Goal: Answer question/provide support: Share knowledge or assist other users

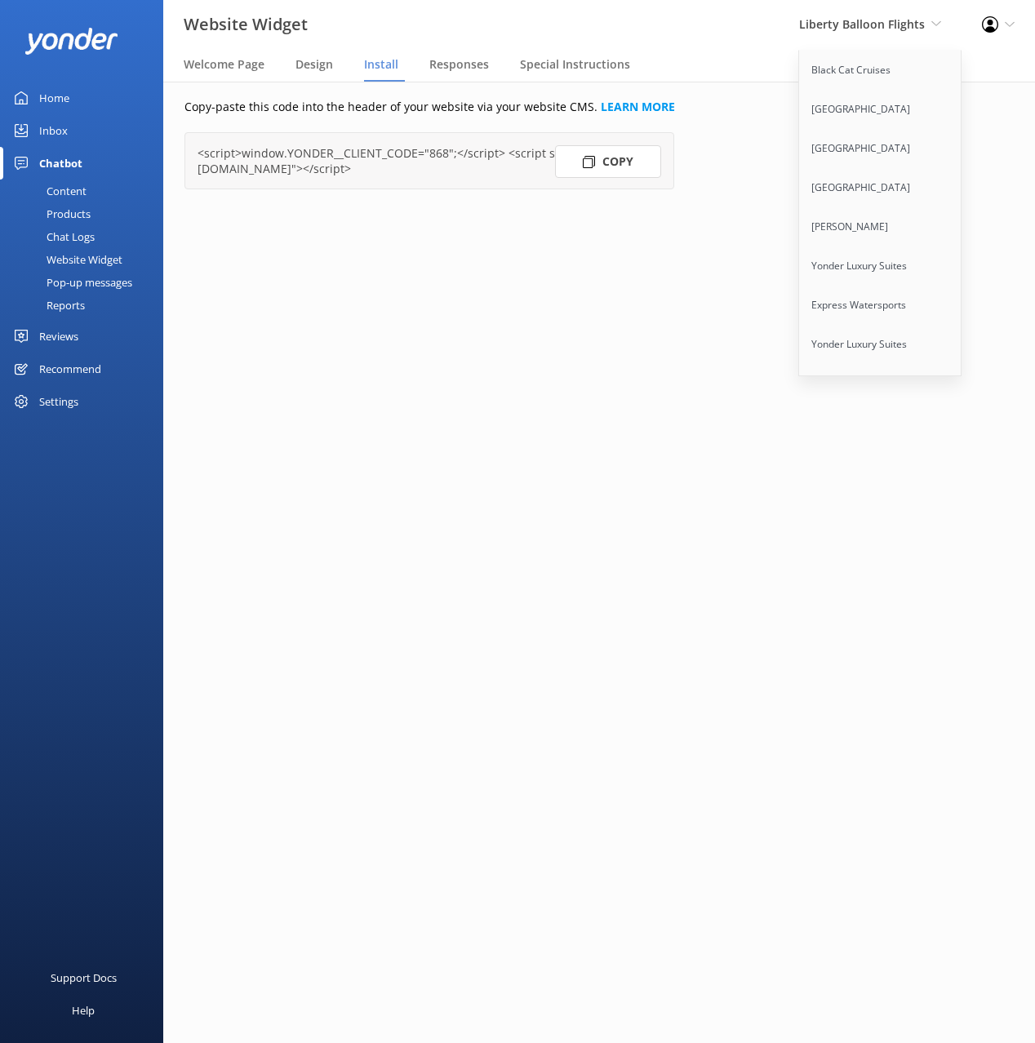
scroll to position [10392, 0]
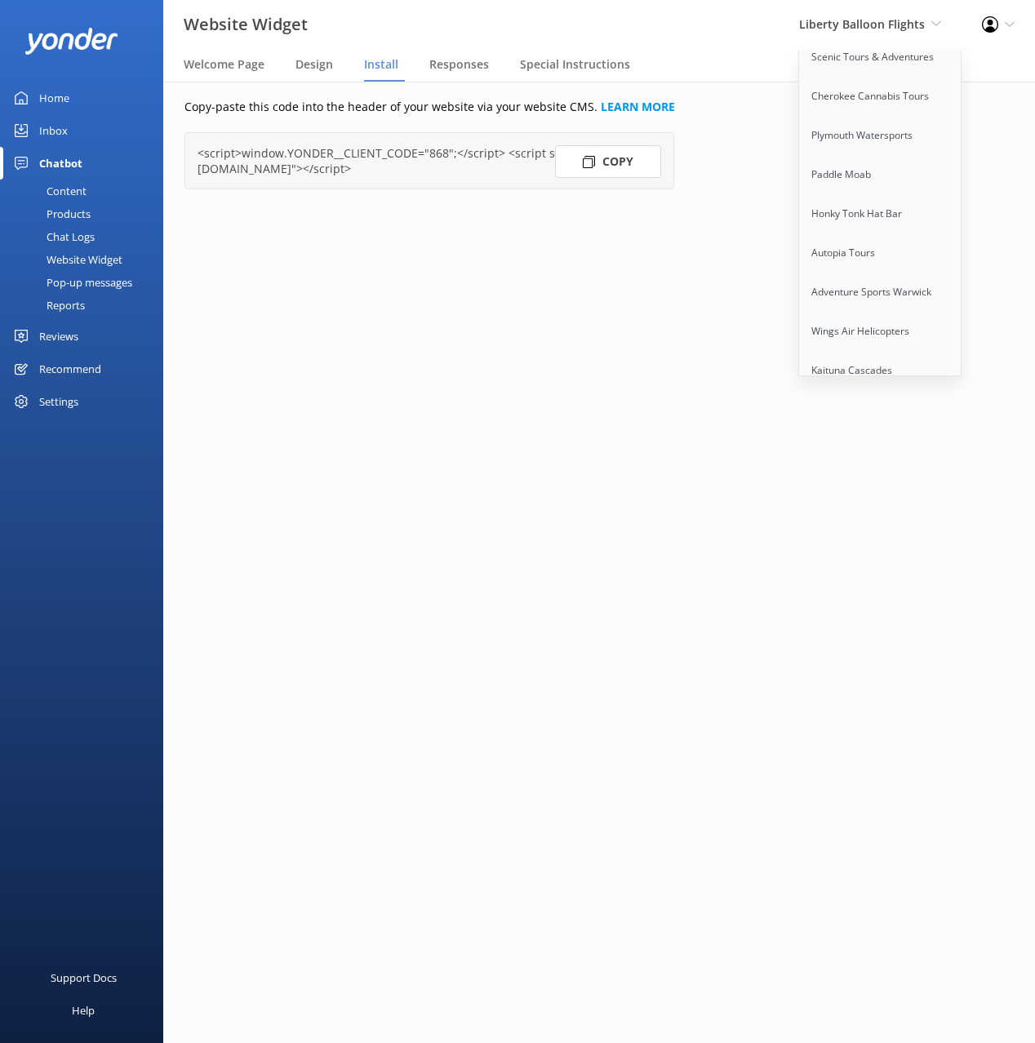
click at [870, 508] on link "[GEOGRAPHIC_DATA]" at bounding box center [880, 527] width 163 height 39
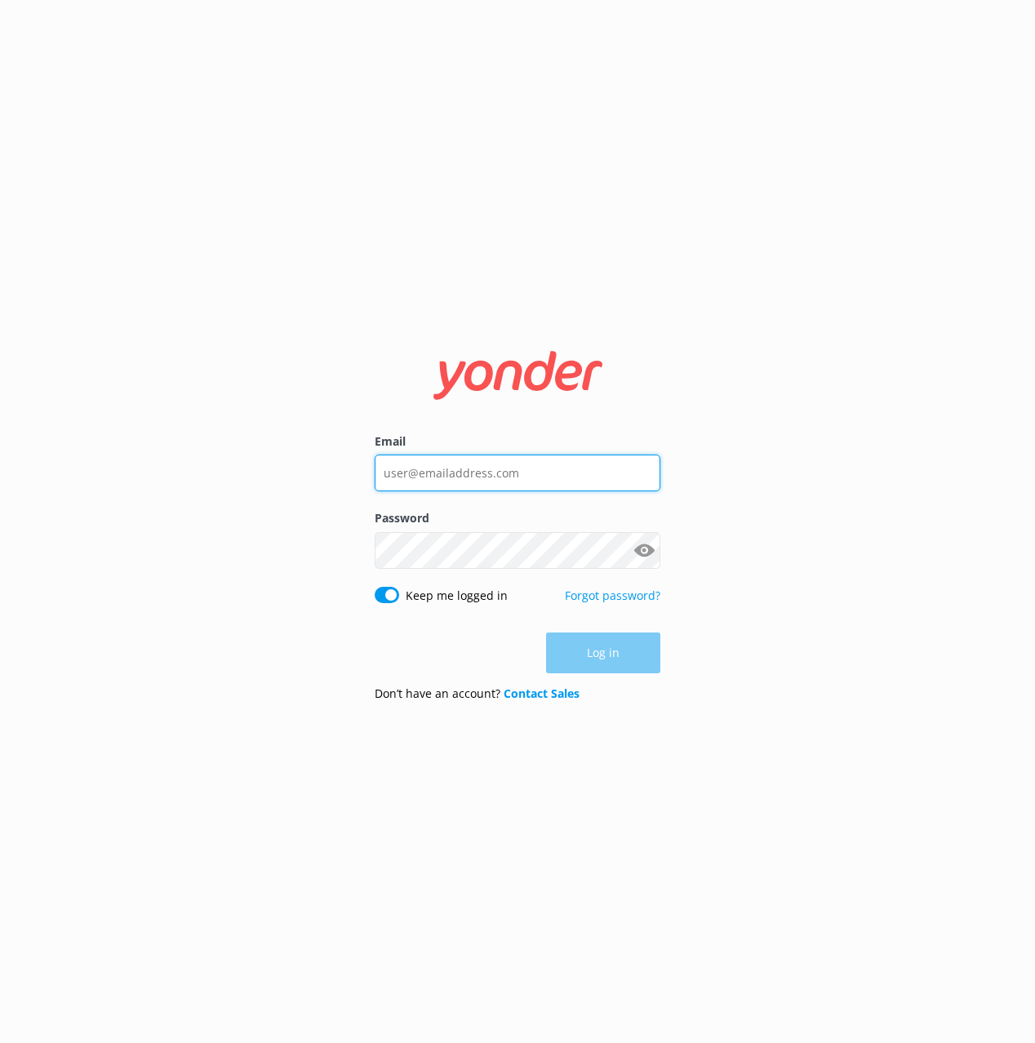
click at [587, 463] on input "Email" at bounding box center [518, 472] width 286 height 37
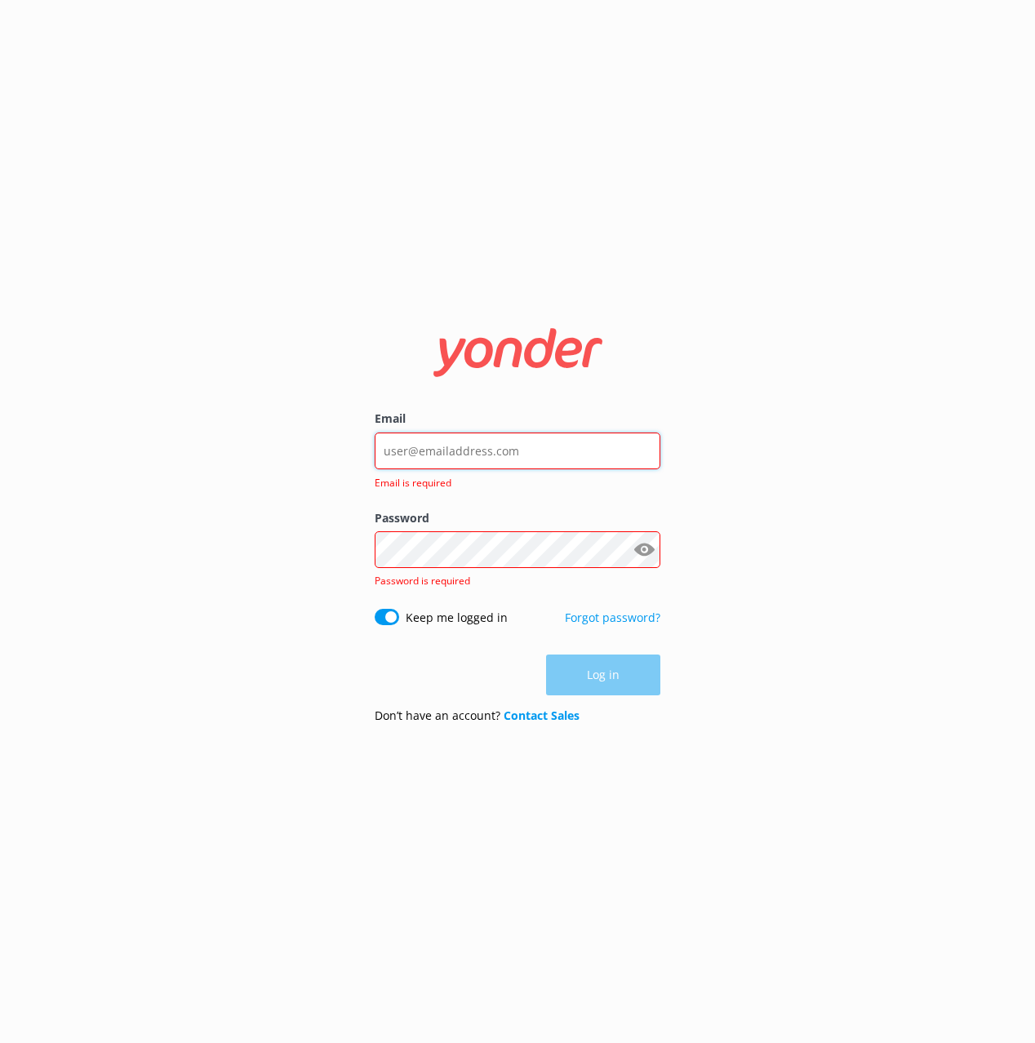
type input "mik@yonderhq.com"
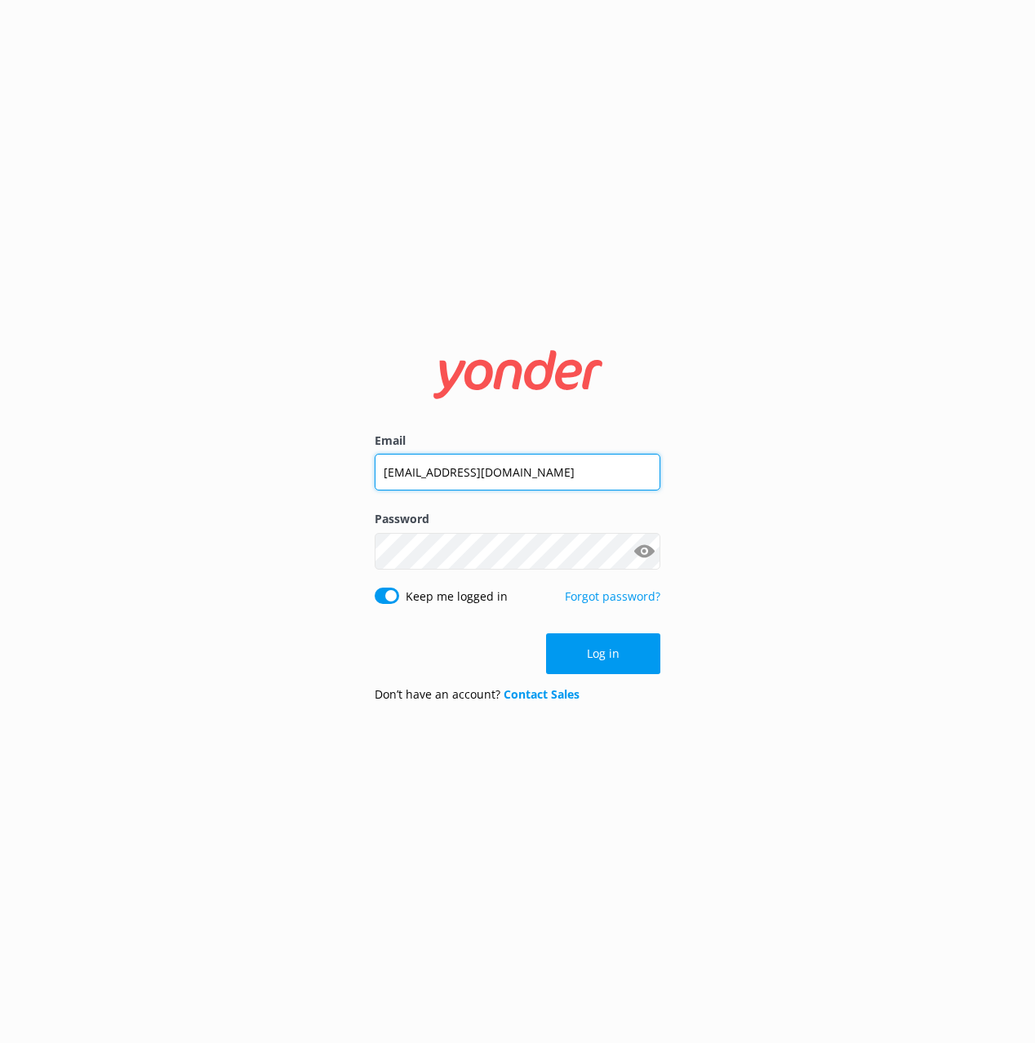
click button "Log in" at bounding box center [603, 653] width 114 height 41
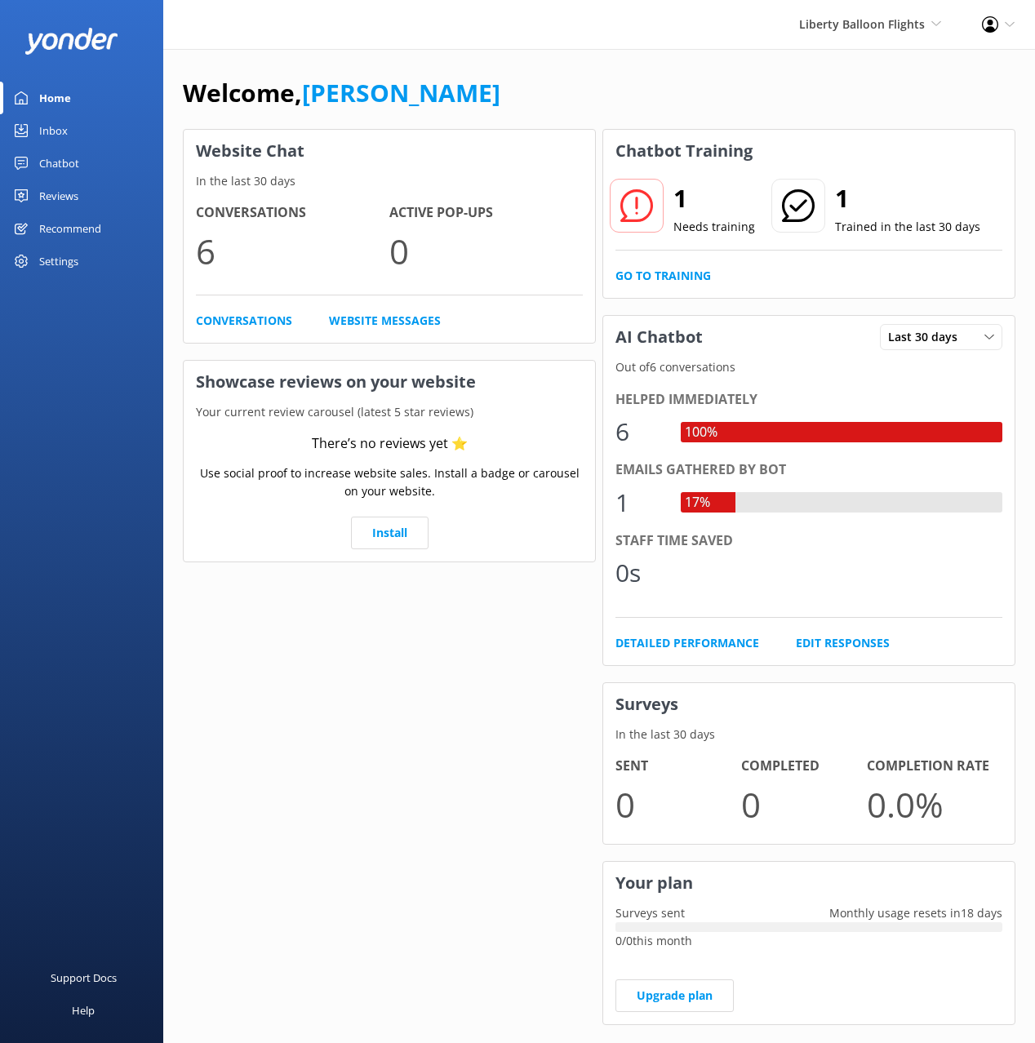
click at [330, 93] on link "[PERSON_NAME]" at bounding box center [401, 92] width 198 height 33
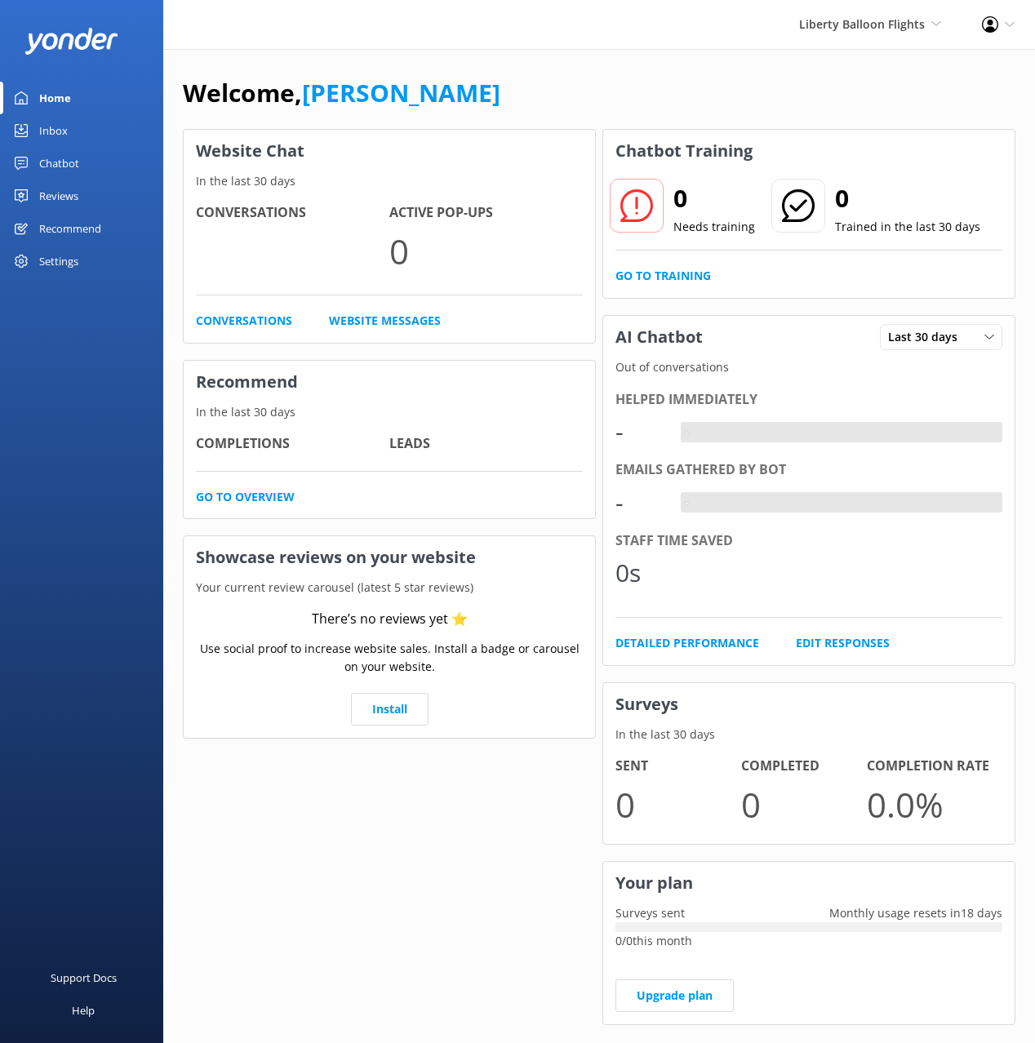
click at [84, 121] on link "Inbox" at bounding box center [81, 130] width 163 height 33
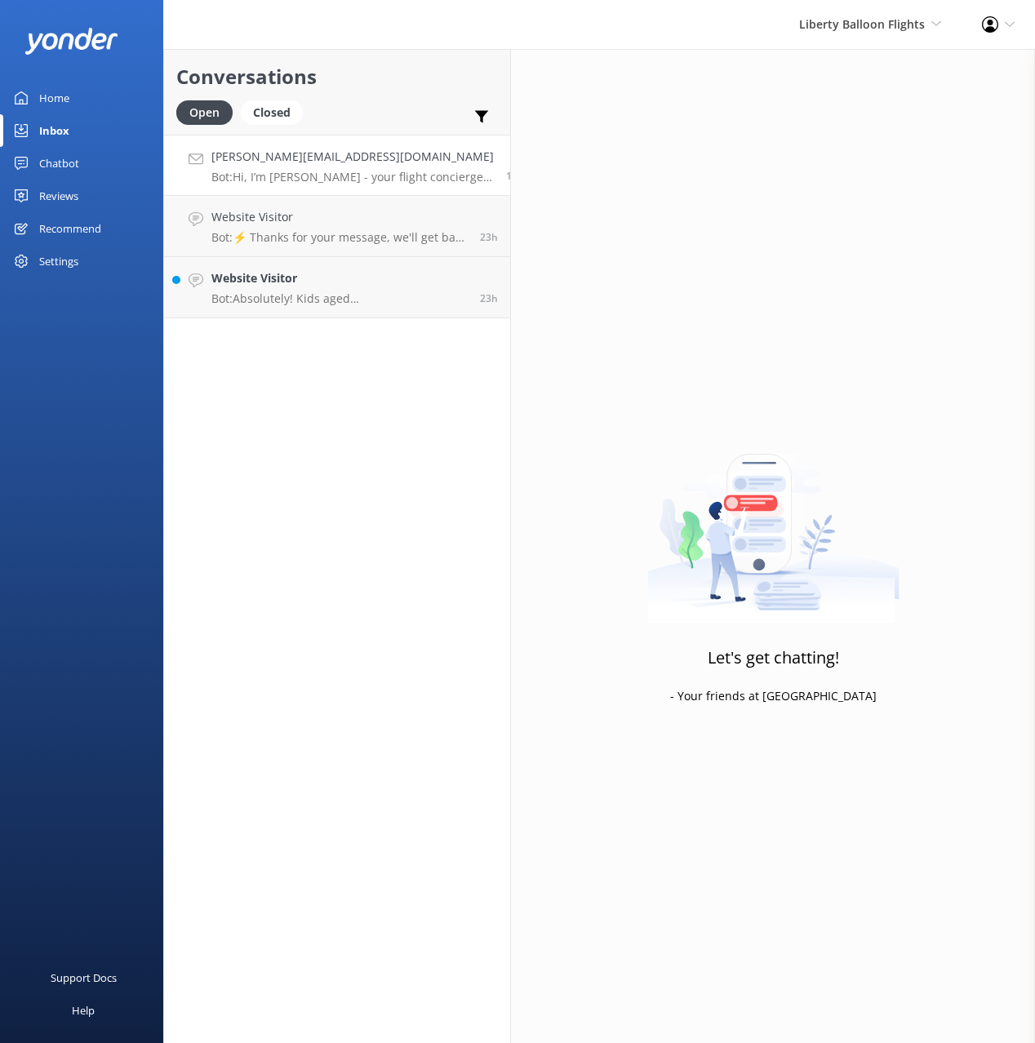
drag, startPoint x: 387, startPoint y: 86, endPoint x: 366, endPoint y: 134, distance: 51.5
click at [386, 86] on h2 "Conversations" at bounding box center [336, 76] width 321 height 31
click at [841, 38] on div "Liberty Balloon Flights Black Cat Cruises [GEOGRAPHIC_DATA] [GEOGRAPHIC_DATA] […" at bounding box center [869, 24] width 183 height 49
click at [853, 508] on link "[GEOGRAPHIC_DATA]" at bounding box center [880, 527] width 163 height 39
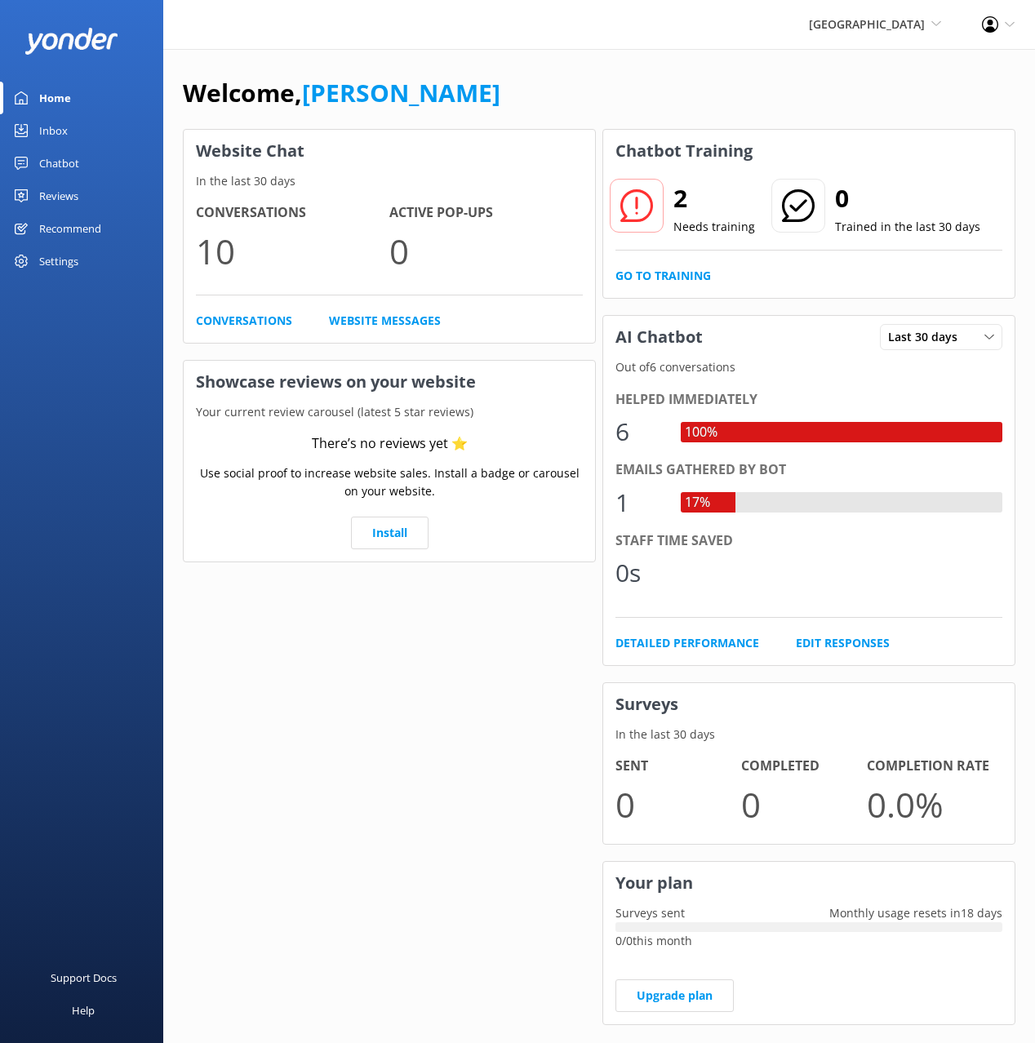
drag, startPoint x: 75, startPoint y: 134, endPoint x: 96, endPoint y: 134, distance: 21.2
click at [75, 134] on link "Inbox" at bounding box center [81, 130] width 163 height 33
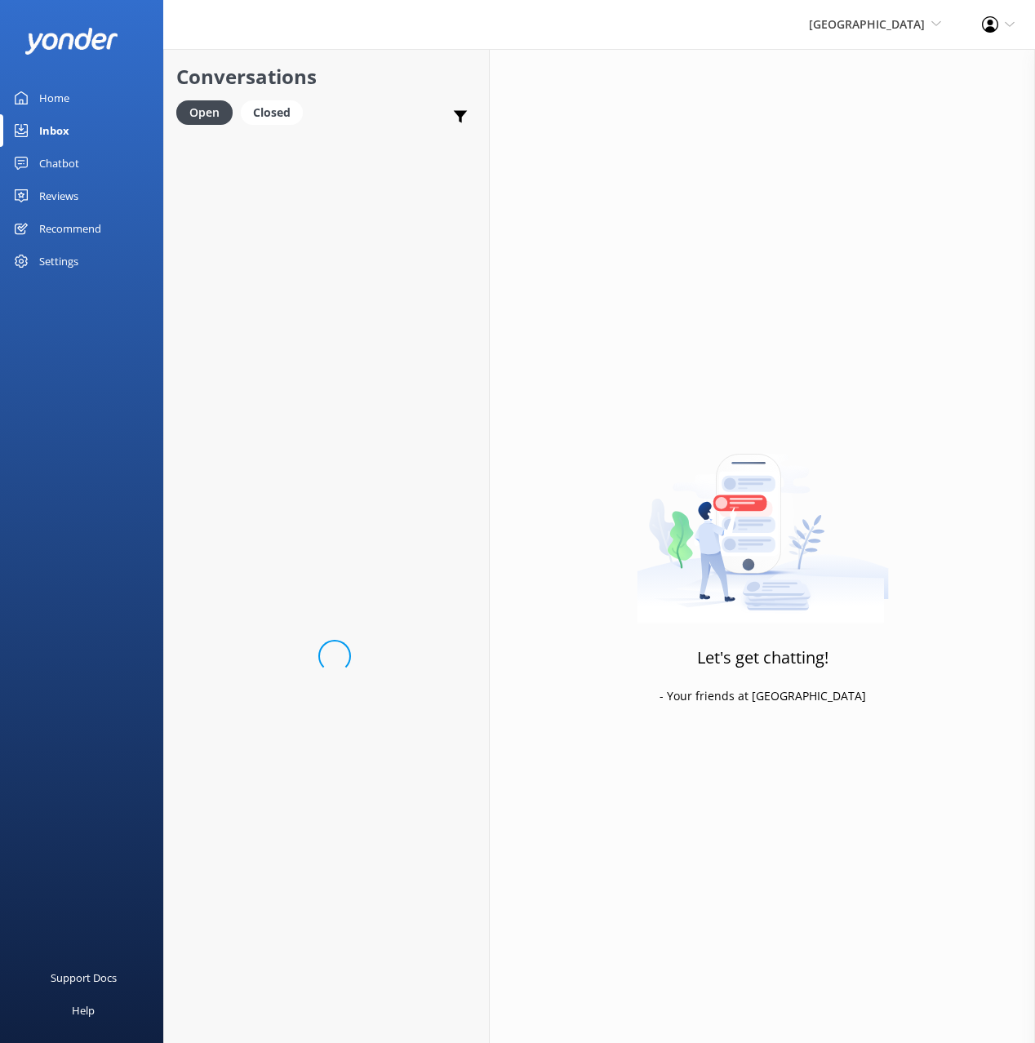
click at [405, 94] on div "Conversations Open Closed Important Converted Assigned to me Unassigned" at bounding box center [326, 92] width 325 height 86
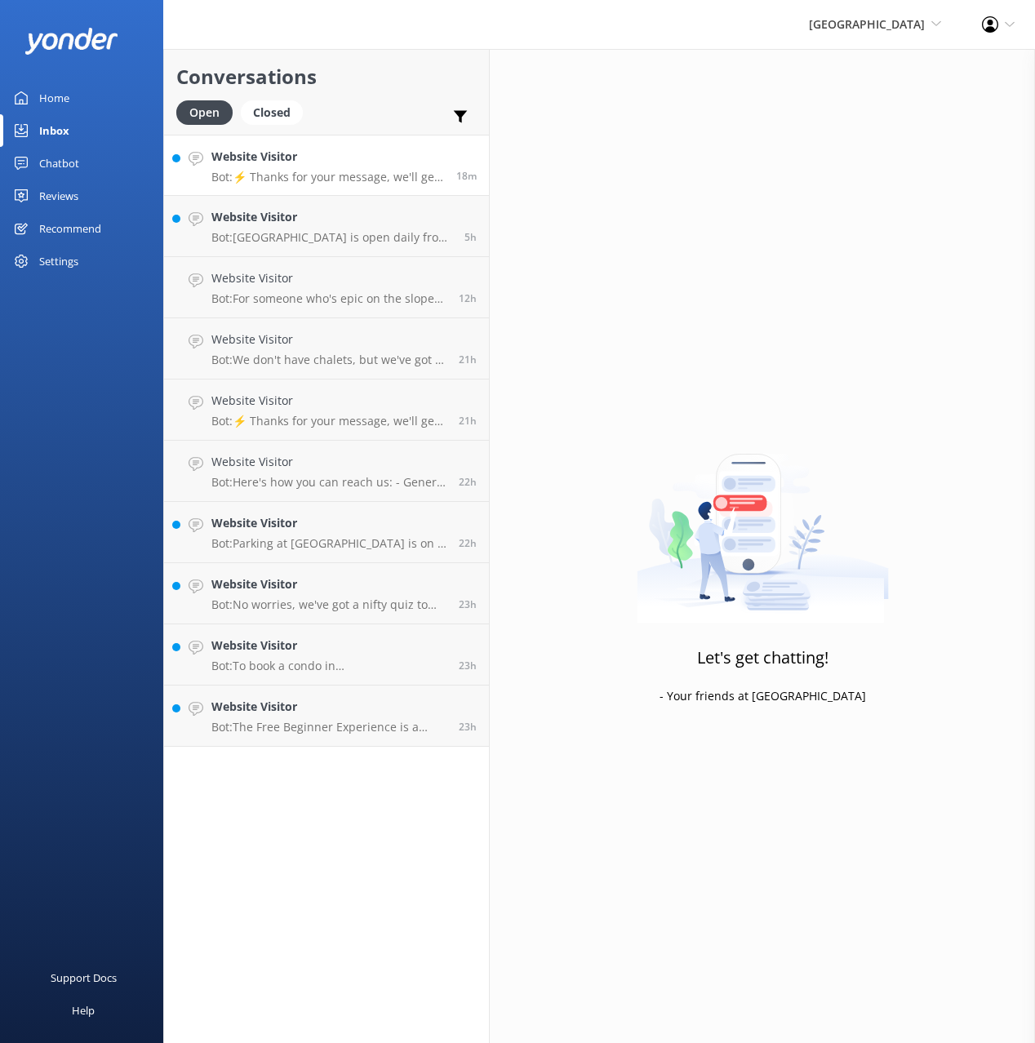
click at [369, 171] on p "Bot: ⚡ Thanks for your message, we'll get back to you as soon as we can. You're…" at bounding box center [327, 177] width 233 height 15
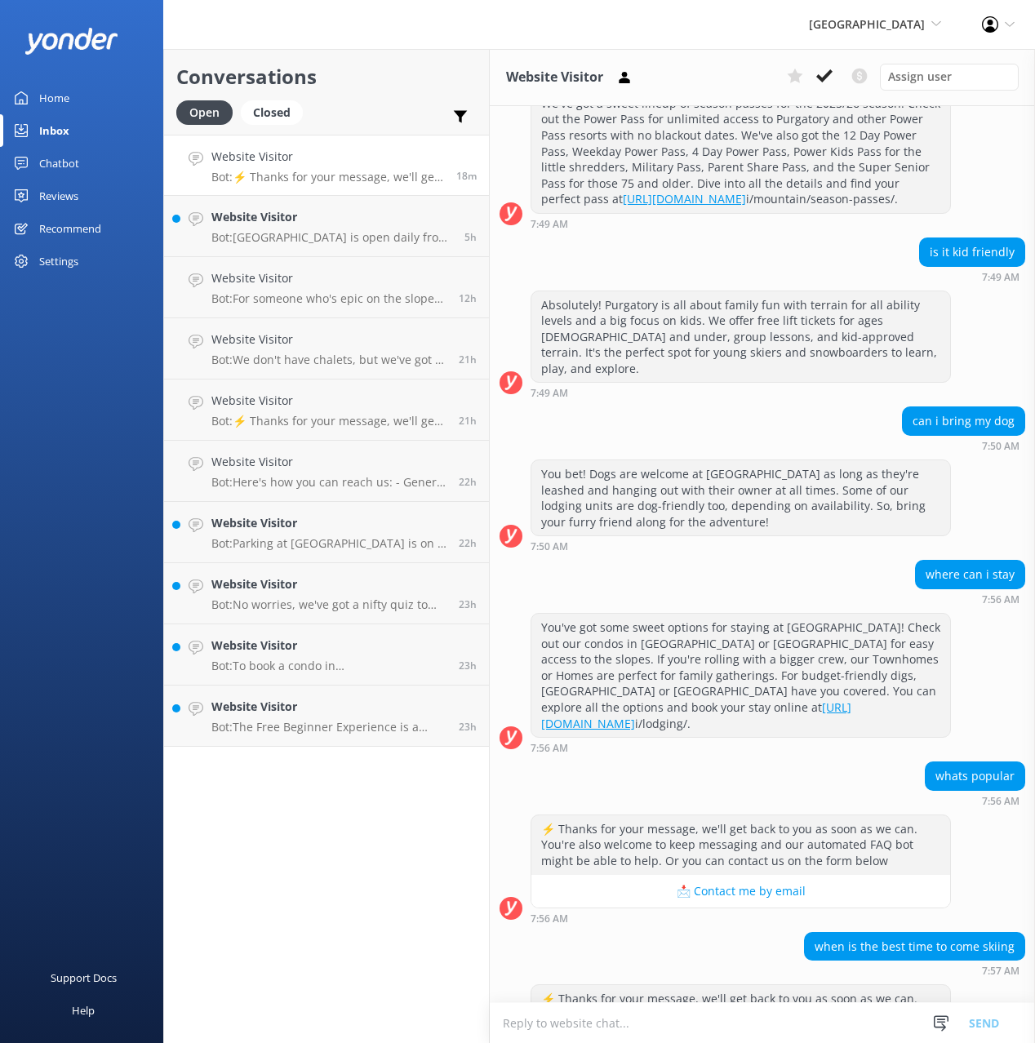
scroll to position [342, 0]
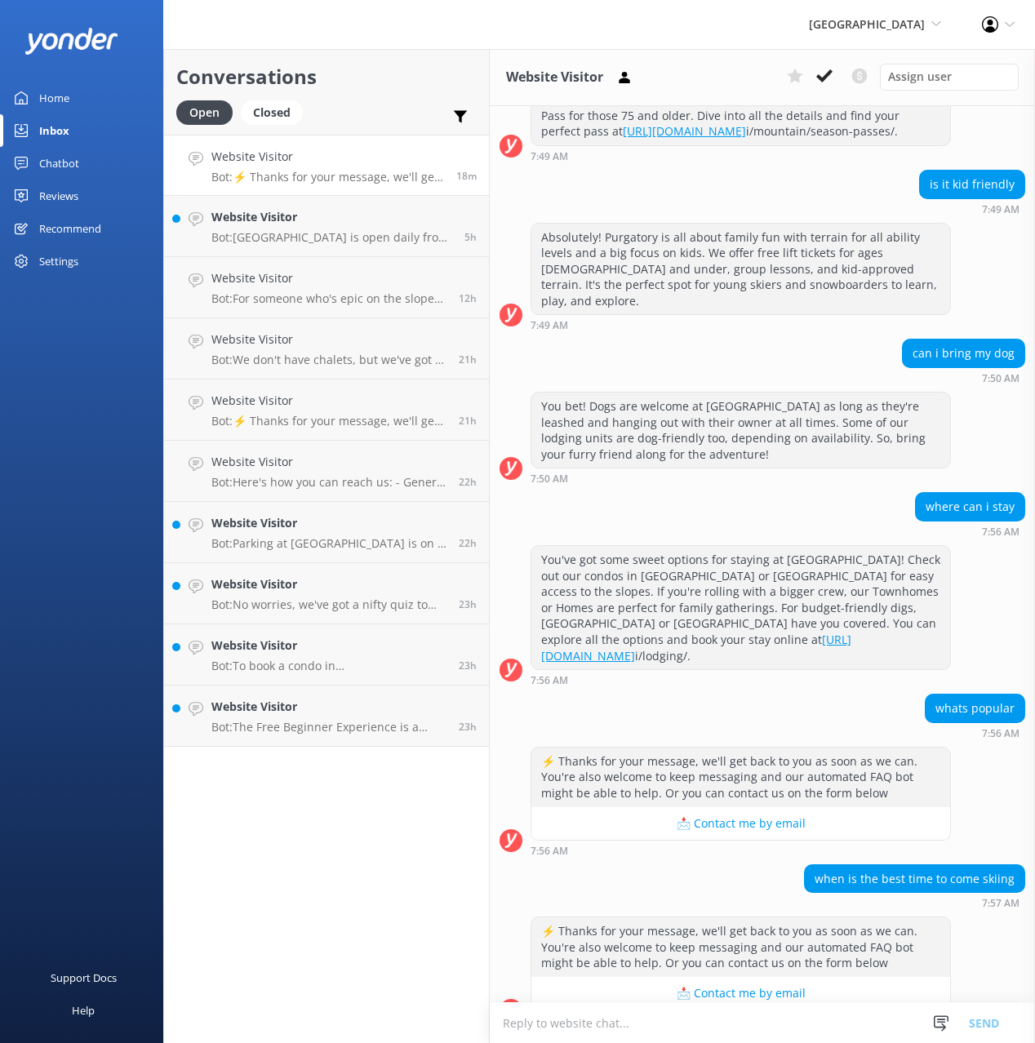
click at [855, 710] on div "whats popular 7:56 AM" at bounding box center [762, 720] width 545 height 53
drag, startPoint x: 813, startPoint y: 844, endPoint x: 1013, endPoint y: 842, distance: 199.1
click at [1013, 865] on div "when is the best time to come skiing" at bounding box center [913, 879] width 219 height 28
copy div "when is the best time to come skiing"
drag, startPoint x: 74, startPoint y: 160, endPoint x: 94, endPoint y: 176, distance: 25.5
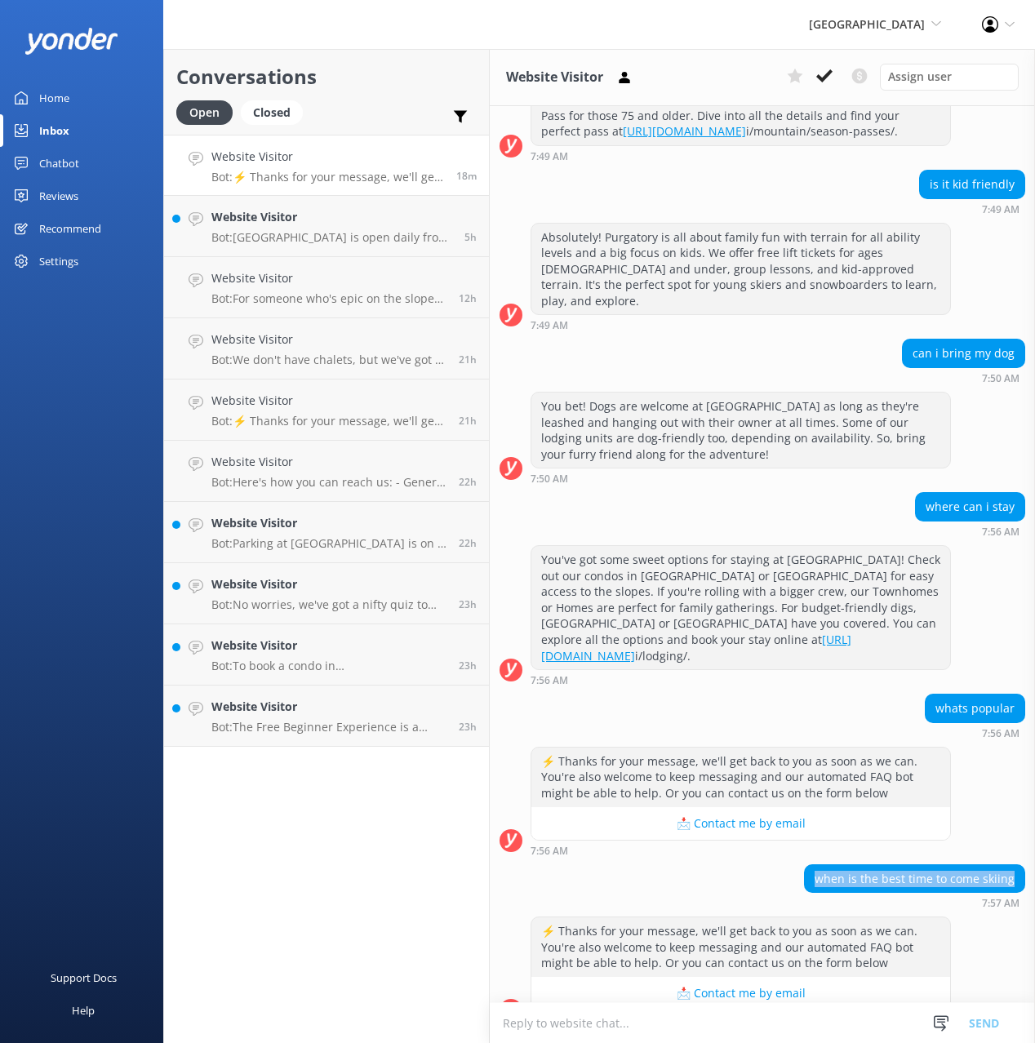
click at [74, 159] on div "Chatbot" at bounding box center [59, 163] width 40 height 33
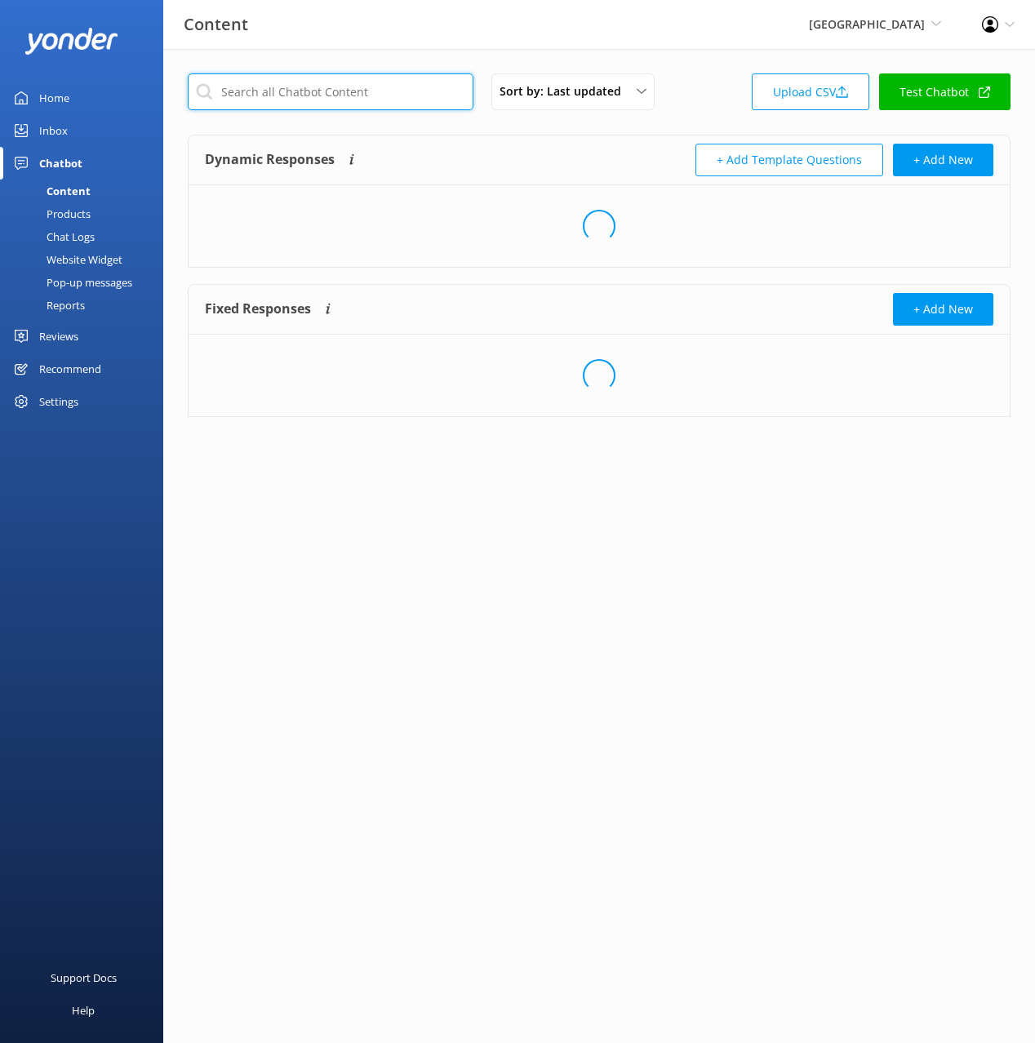
click at [340, 105] on input "text" at bounding box center [331, 91] width 286 height 37
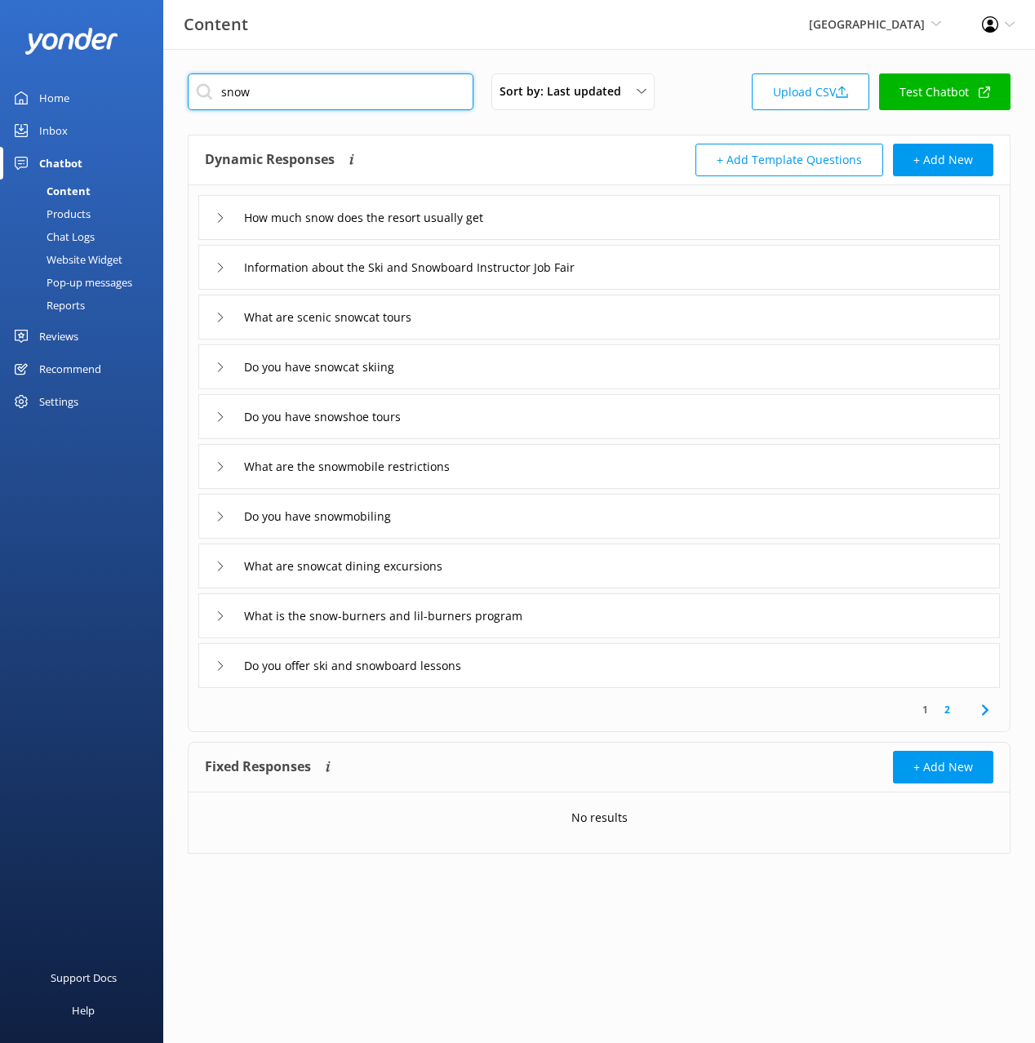
type input "snow"
click at [585, 217] on div "How much snow does the resort usually get" at bounding box center [598, 217] width 801 height 45
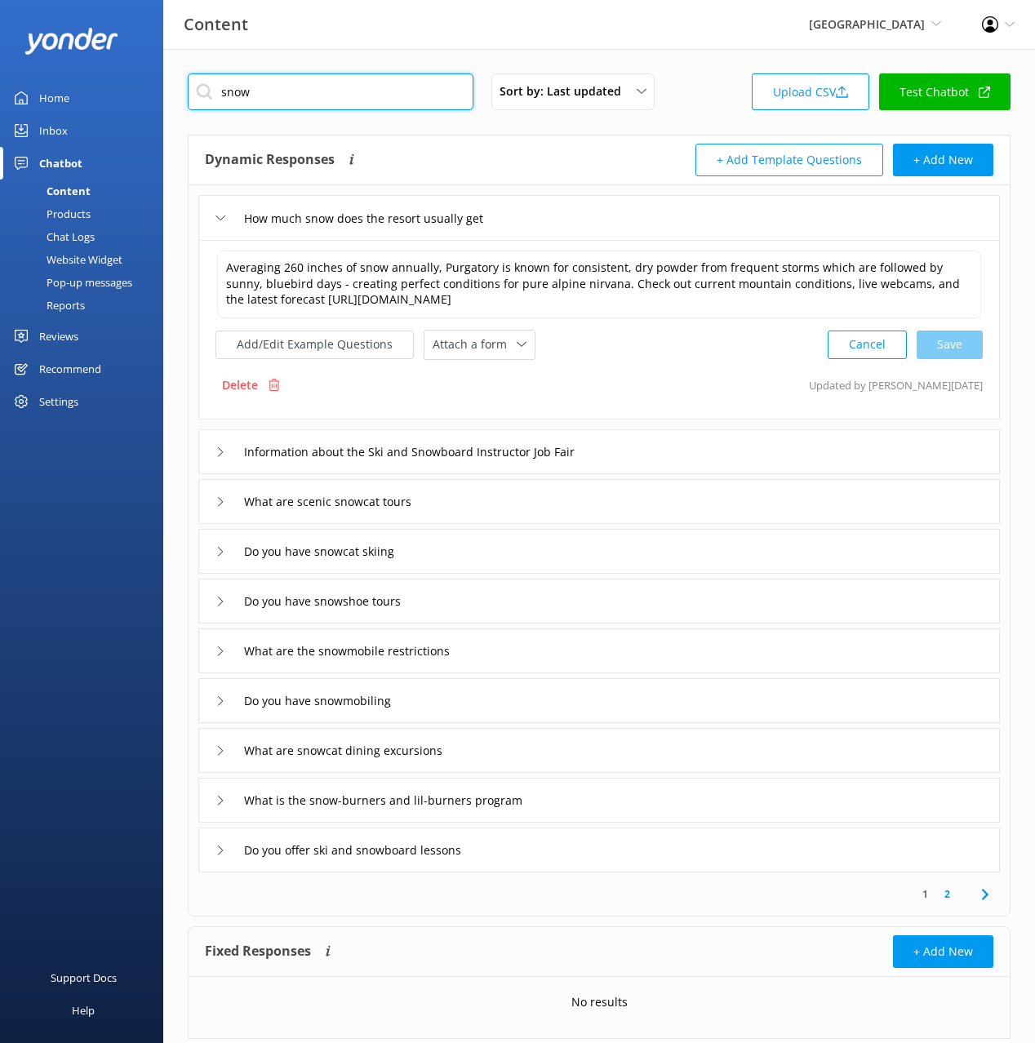
click at [235, 88] on input "snow" at bounding box center [331, 91] width 286 height 37
click at [64, 131] on div "Inbox" at bounding box center [53, 130] width 29 height 33
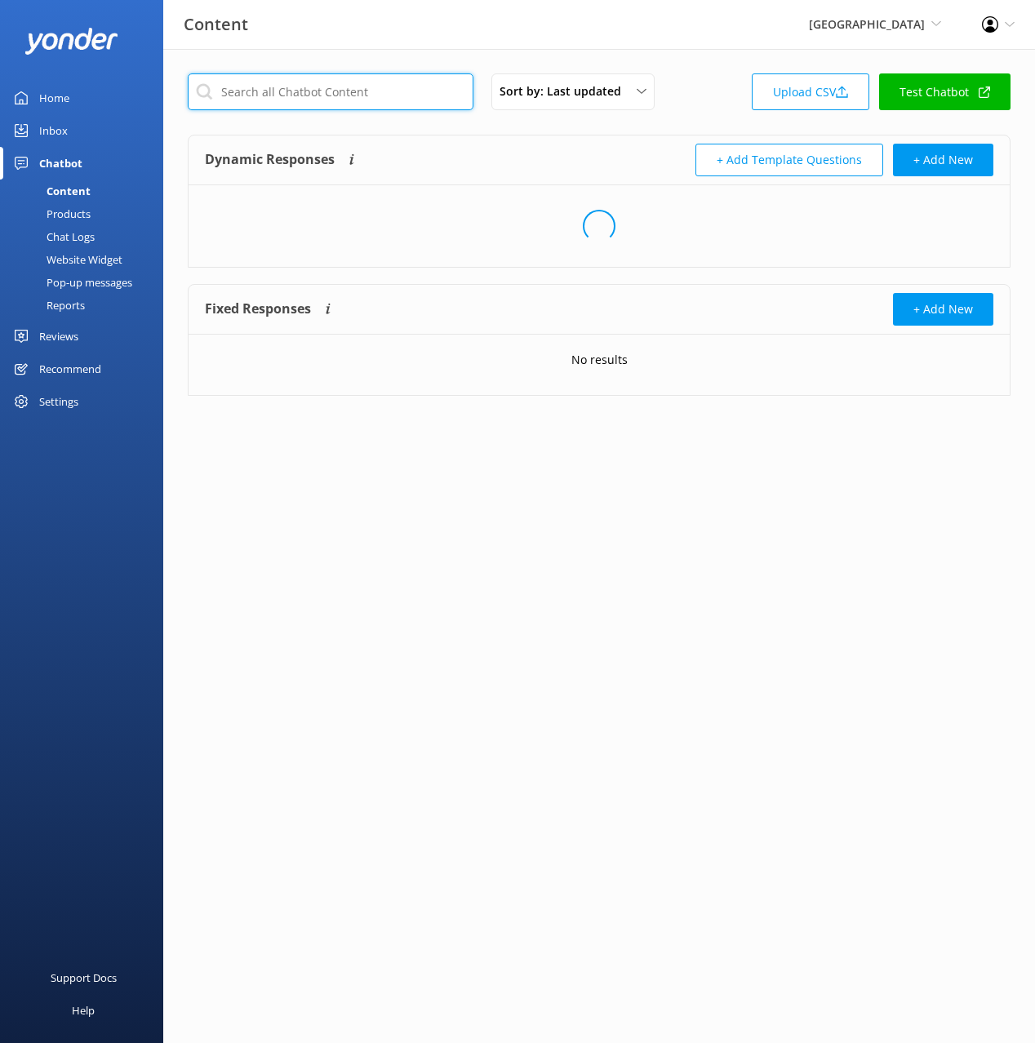
click at [379, 91] on input "text" at bounding box center [331, 91] width 286 height 37
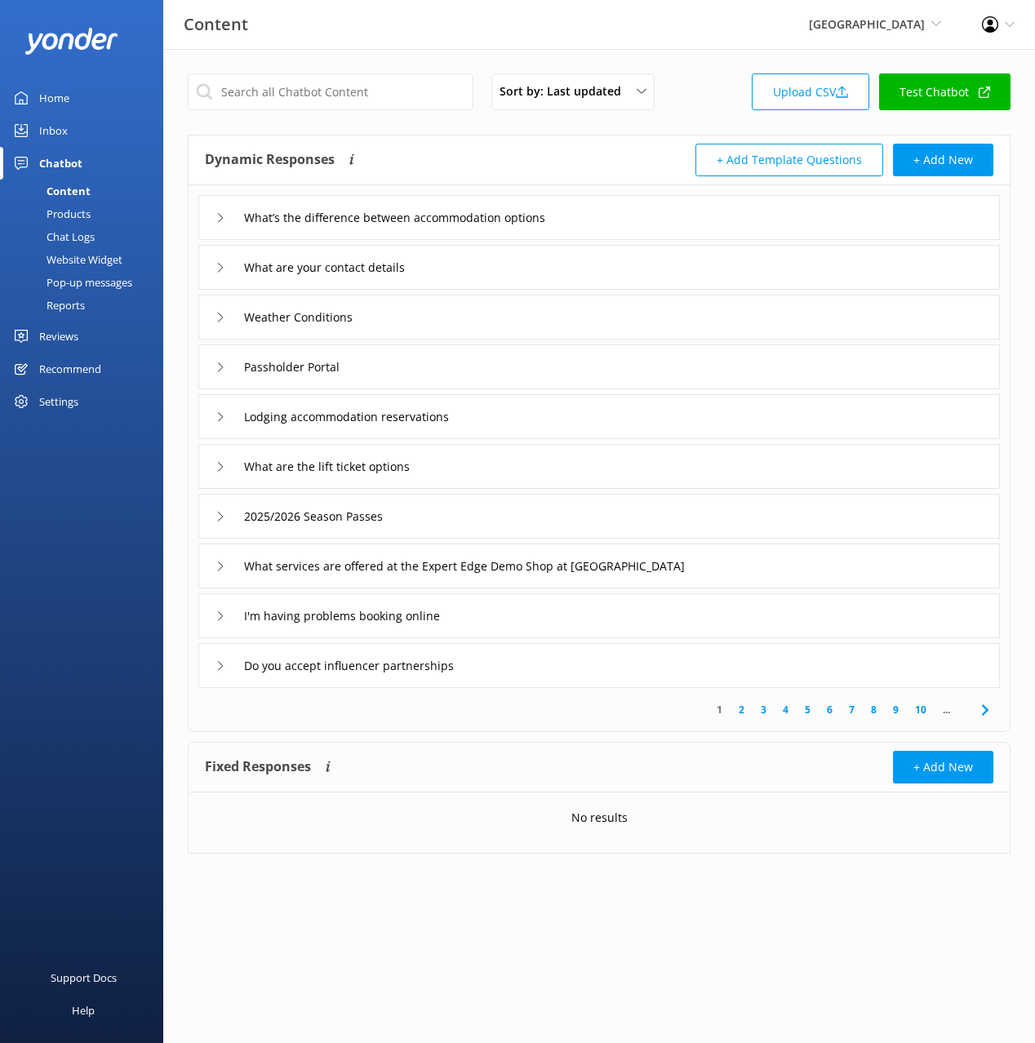
click at [100, 122] on link "Inbox" at bounding box center [81, 130] width 163 height 33
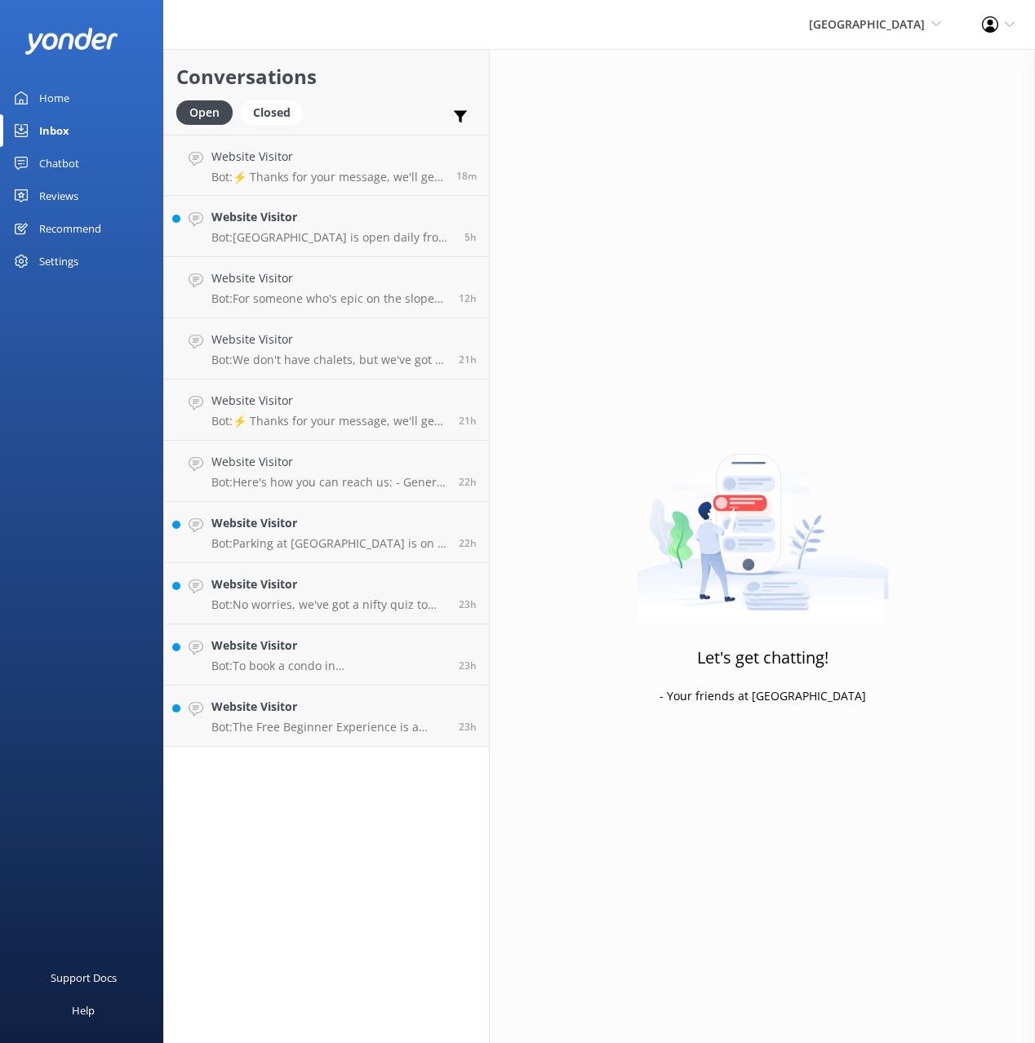
drag, startPoint x: 339, startPoint y: 66, endPoint x: 333, endPoint y: 91, distance: 25.9
click at [339, 67] on h2 "Conversations" at bounding box center [326, 76] width 300 height 31
click at [330, 233] on p "Bot: Purgatory Resort is open daily from 10:00am to 5:00pm through August 17. A…" at bounding box center [331, 237] width 241 height 15
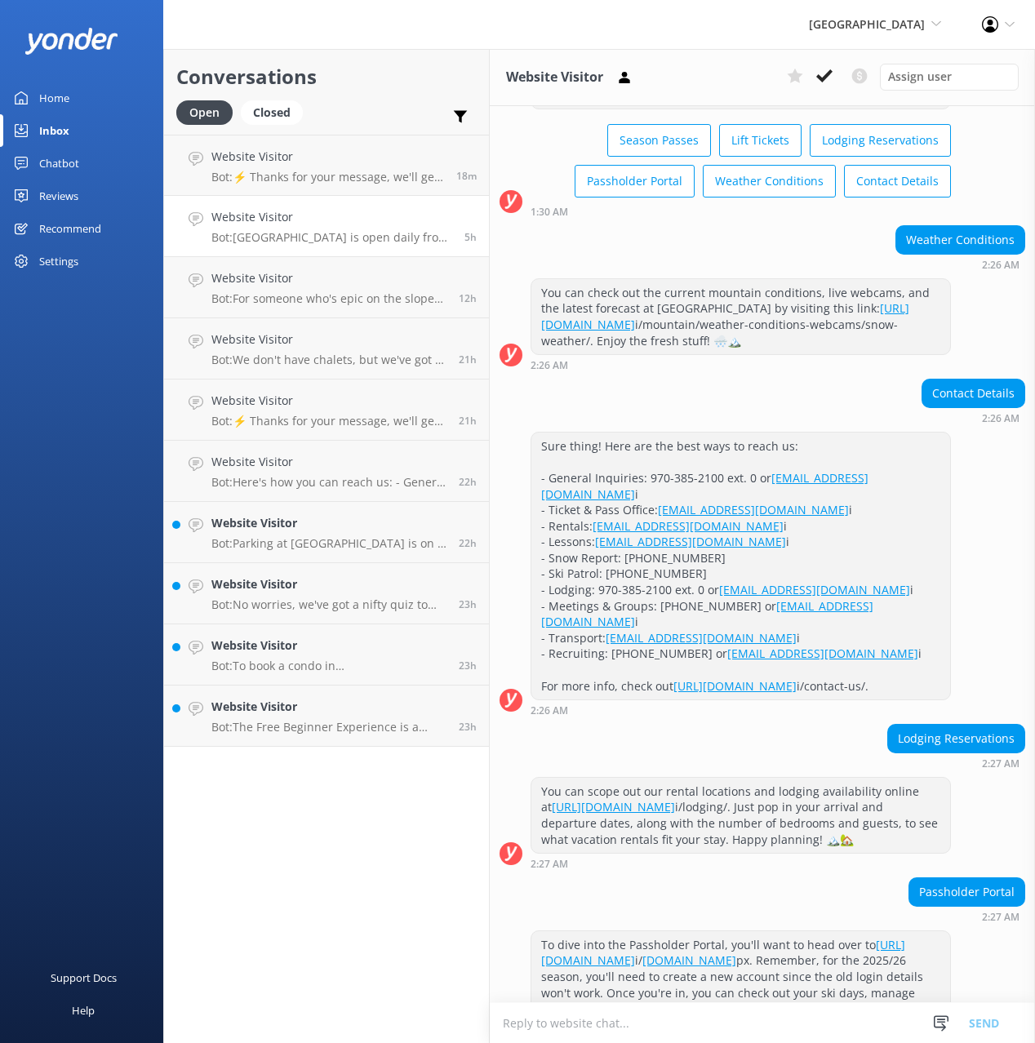
scroll to position [267, 0]
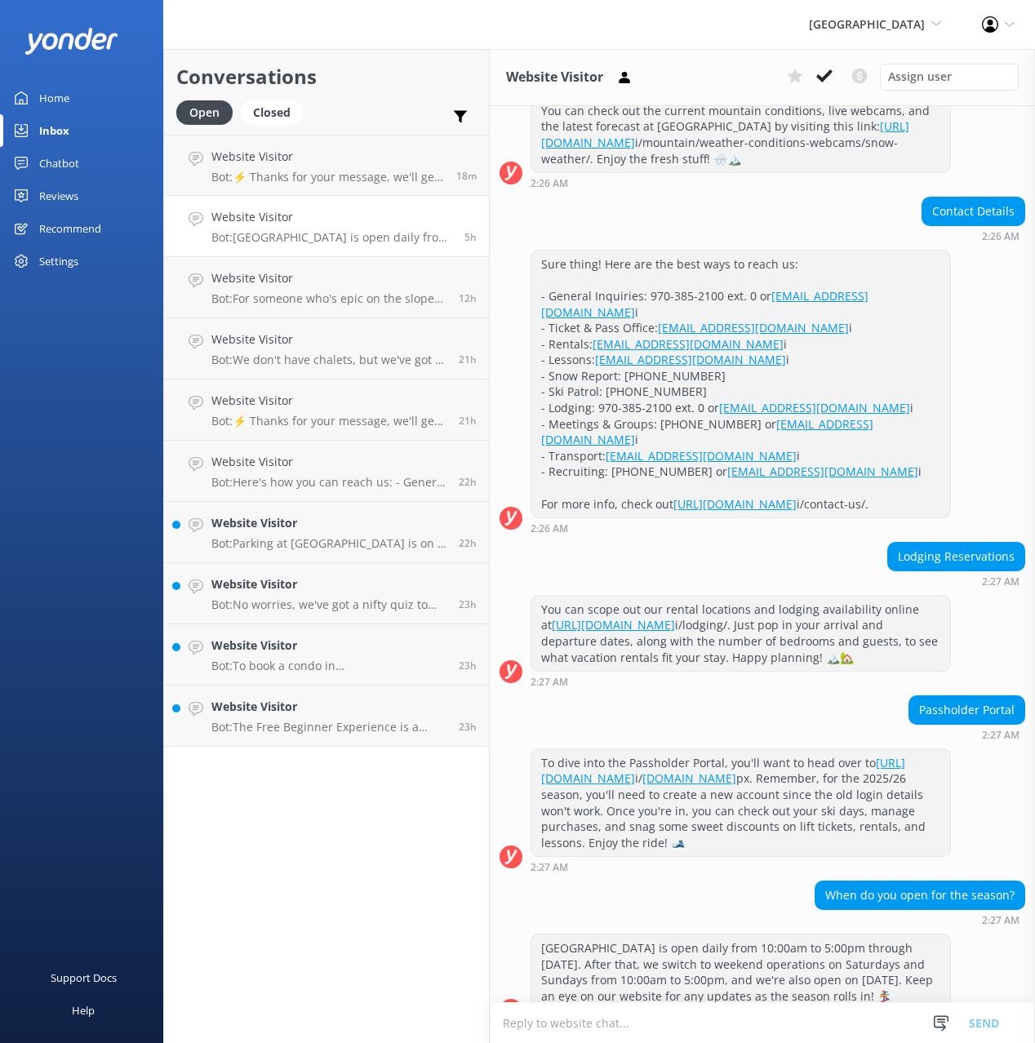
click at [986, 387] on div "Sure thing! Here are the best ways to reach us: - General Inquiries: 970-385-21…" at bounding box center [762, 392] width 545 height 285
drag, startPoint x: 89, startPoint y: 101, endPoint x: 129, endPoint y: 90, distance: 41.6
click at [90, 100] on link "Home" at bounding box center [81, 98] width 163 height 33
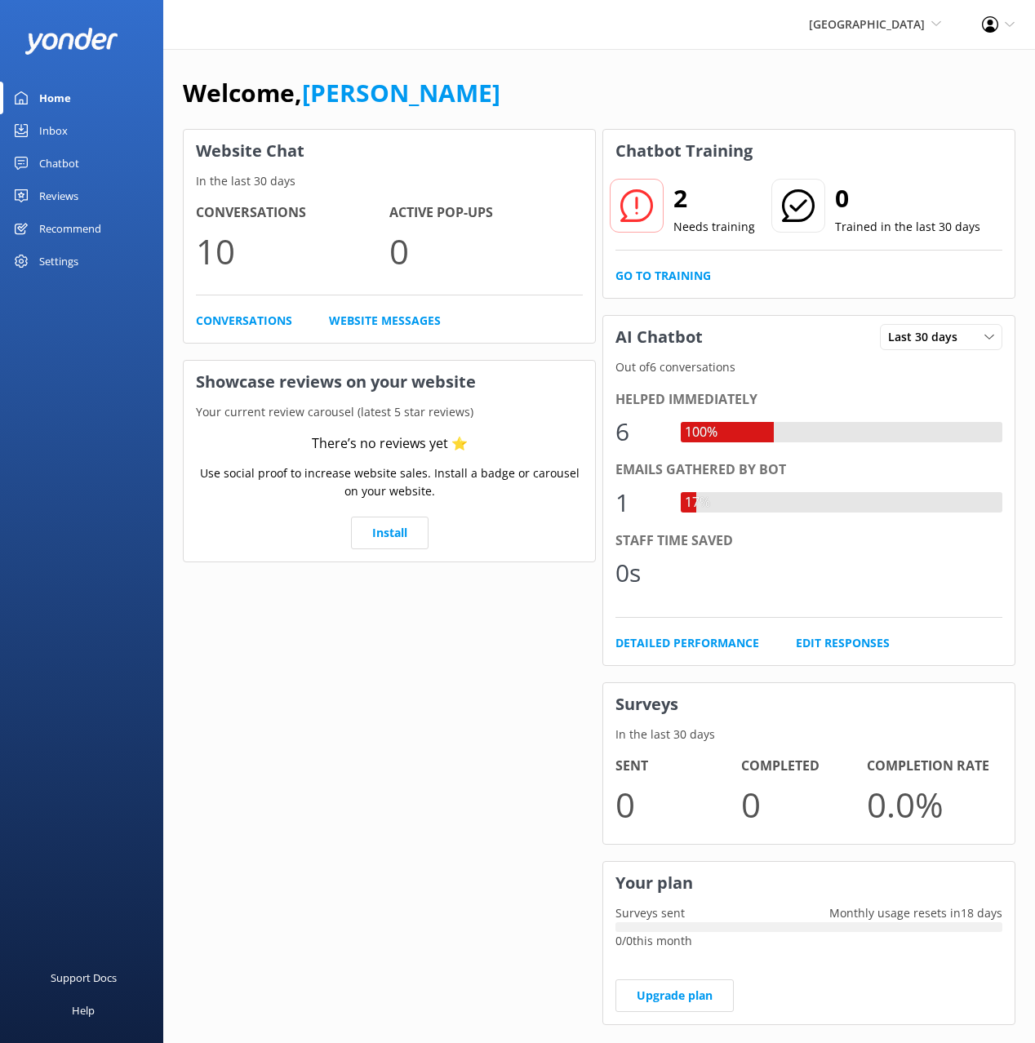
click at [497, 63] on div "Welcome, Mikayla Website Chat In the last 30 days Conversations 10 Active Pop-u…" at bounding box center [598, 561] width 871 height 1025
click at [596, 82] on div "Welcome, Mikayla" at bounding box center [599, 100] width 832 height 55
click at [671, 74] on div "Welcome, [PERSON_NAME]" at bounding box center [599, 100] width 832 height 55
click at [87, 151] on link "Chatbot" at bounding box center [81, 163] width 163 height 33
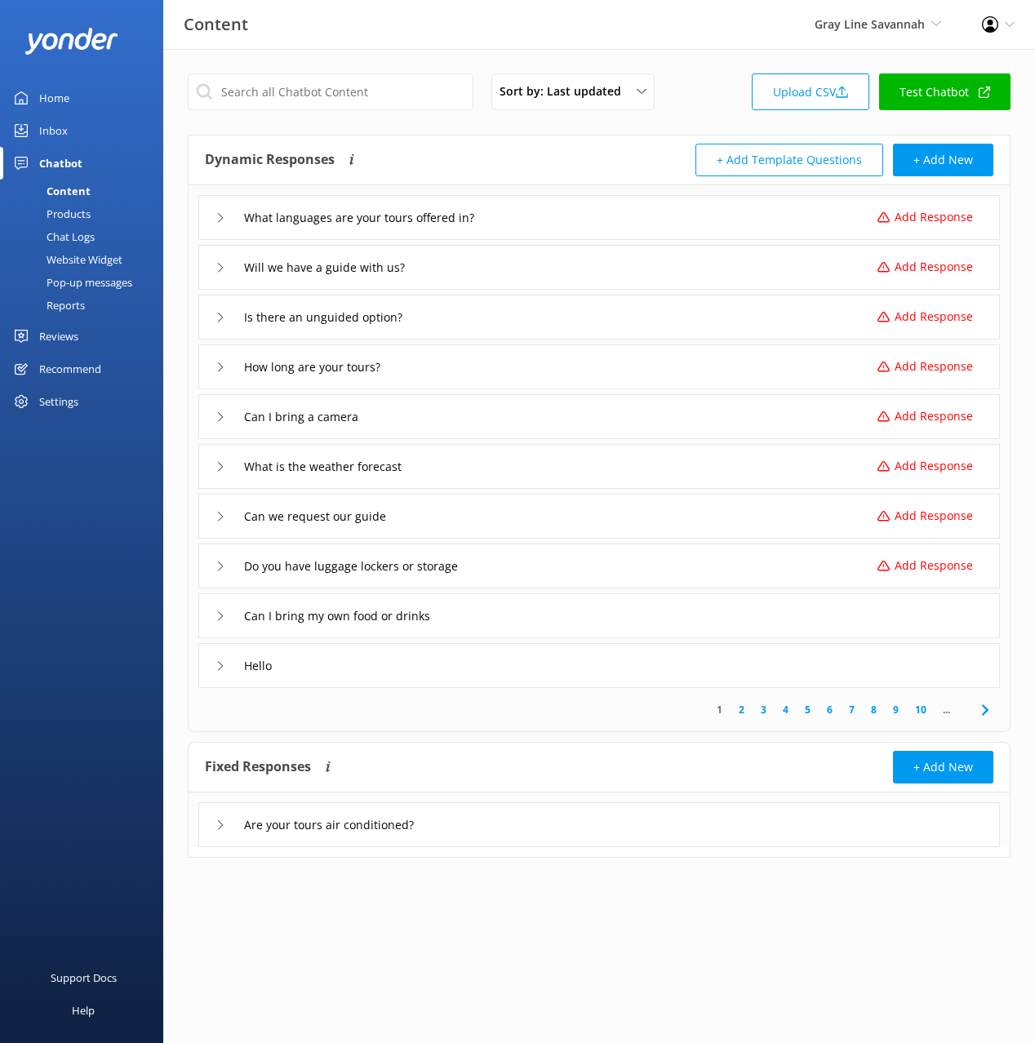
click at [643, 558] on div "Do you have luggage lockers or storage Add Response" at bounding box center [598, 565] width 801 height 45
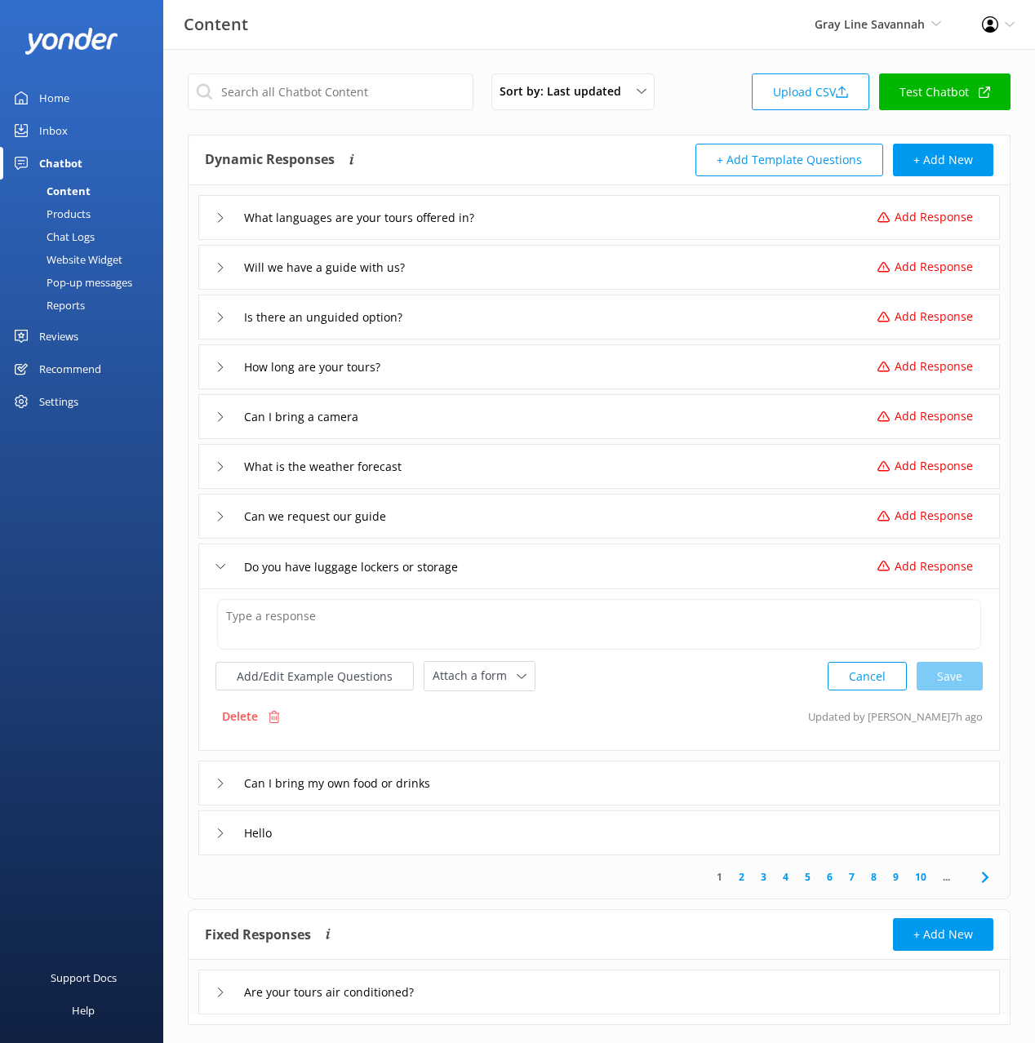
click at [643, 558] on div "Do you have luggage lockers or storage Add Response" at bounding box center [598, 565] width 801 height 45
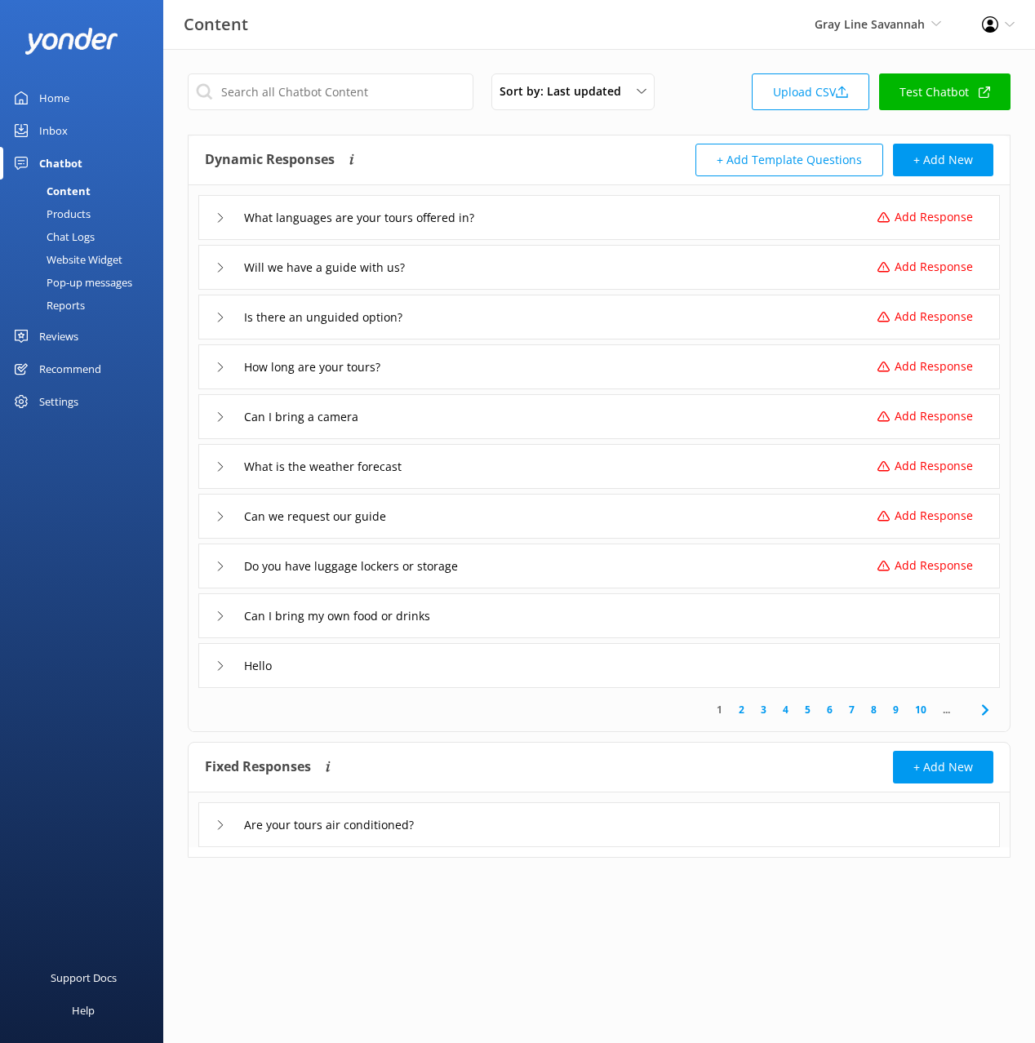
click at [91, 233] on div "Chat Logs" at bounding box center [52, 236] width 85 height 23
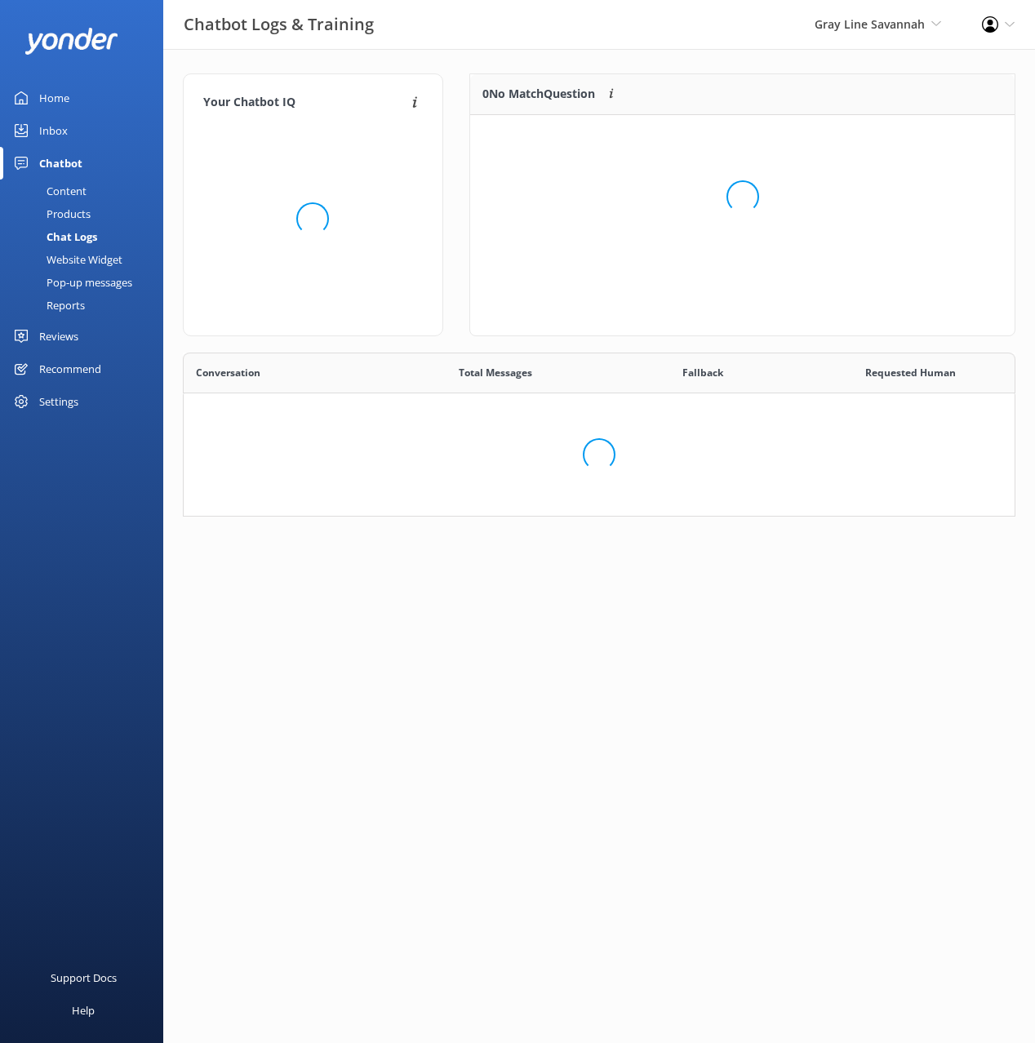
scroll to position [123, 545]
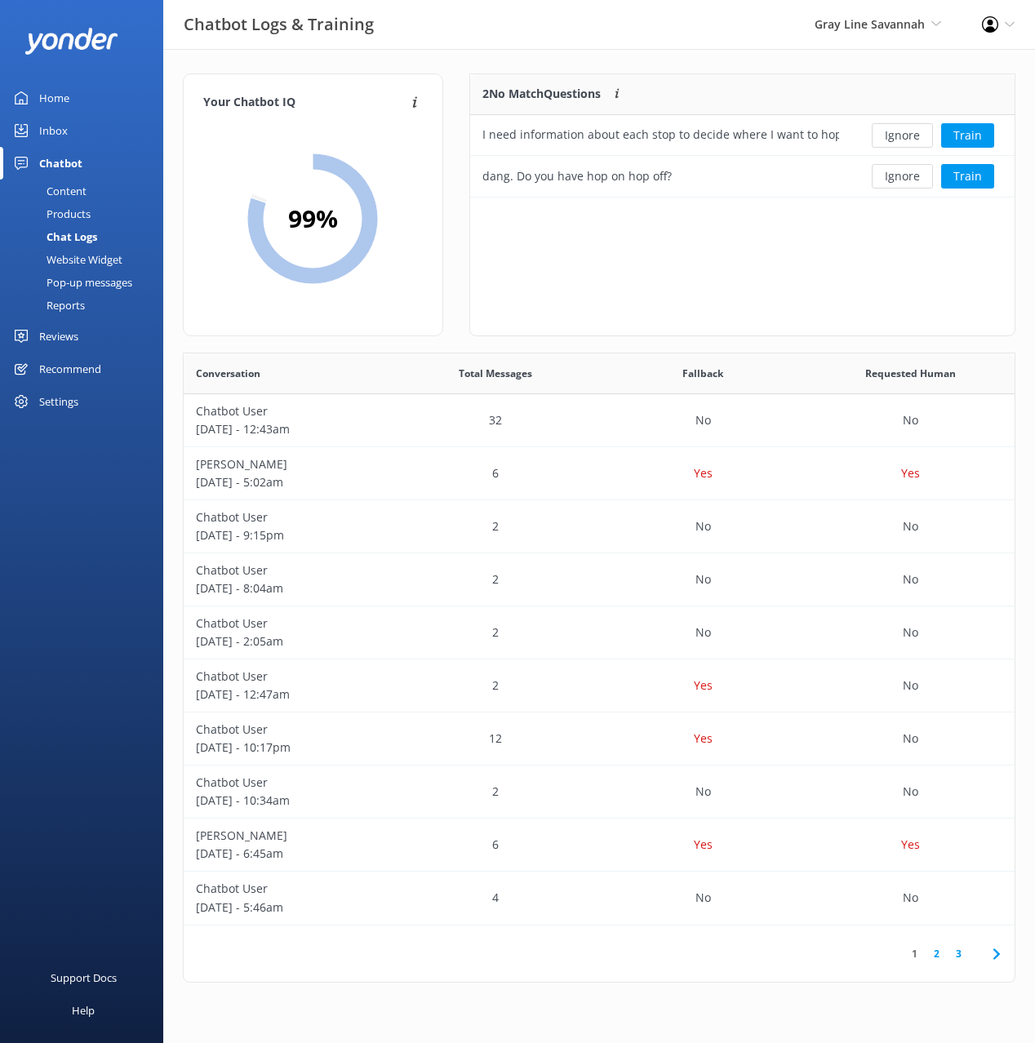
drag, startPoint x: 621, startPoint y: 34, endPoint x: 610, endPoint y: 36, distance: 10.7
click at [618, 34] on div "Chatbot Logs & Training Gray Line Savannah Black Cat Cruises Banff Airporter In…" at bounding box center [517, 24] width 1035 height 49
drag, startPoint x: 60, startPoint y: 101, endPoint x: 140, endPoint y: 129, distance: 84.6
click at [60, 100] on div "Home" at bounding box center [54, 98] width 30 height 33
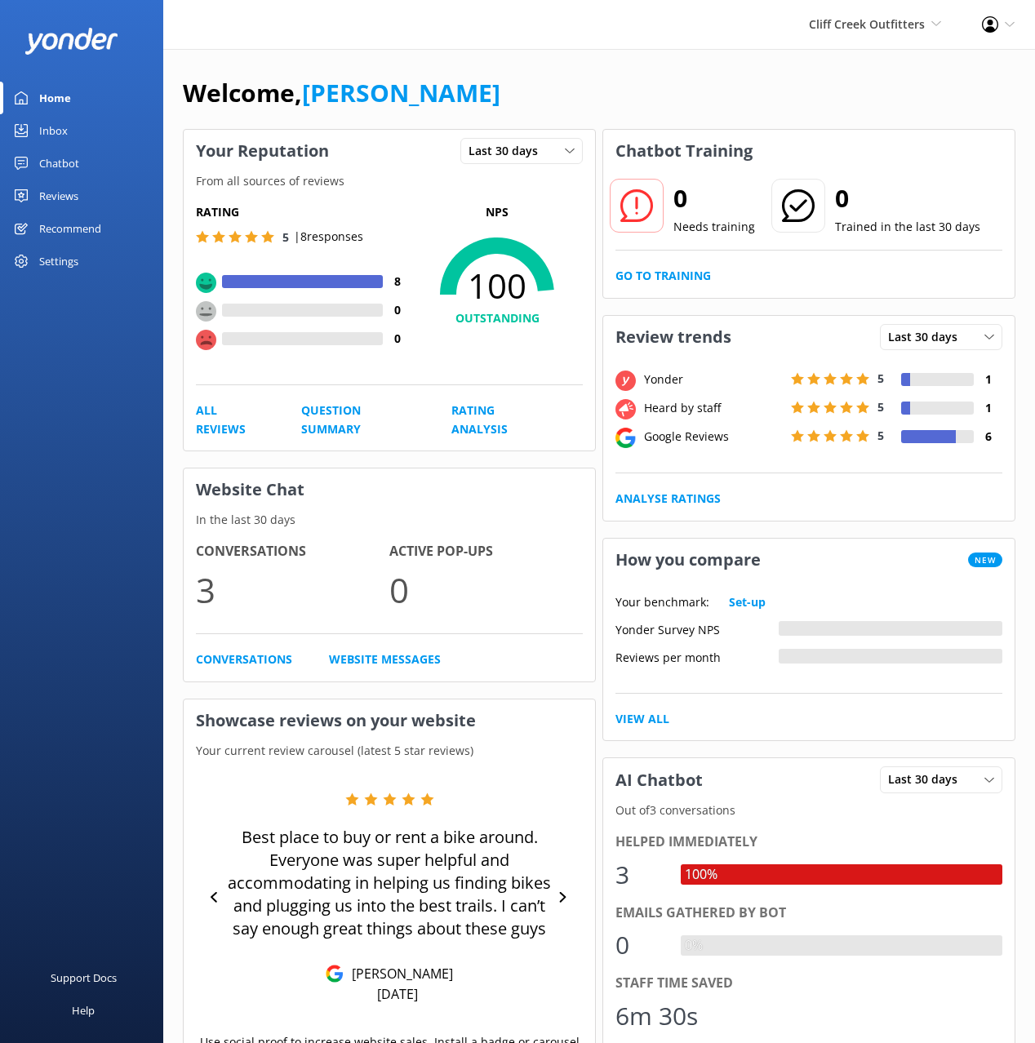
drag, startPoint x: 55, startPoint y: 162, endPoint x: 106, endPoint y: 149, distance: 52.8
click at [55, 162] on div "Chatbot" at bounding box center [59, 163] width 40 height 33
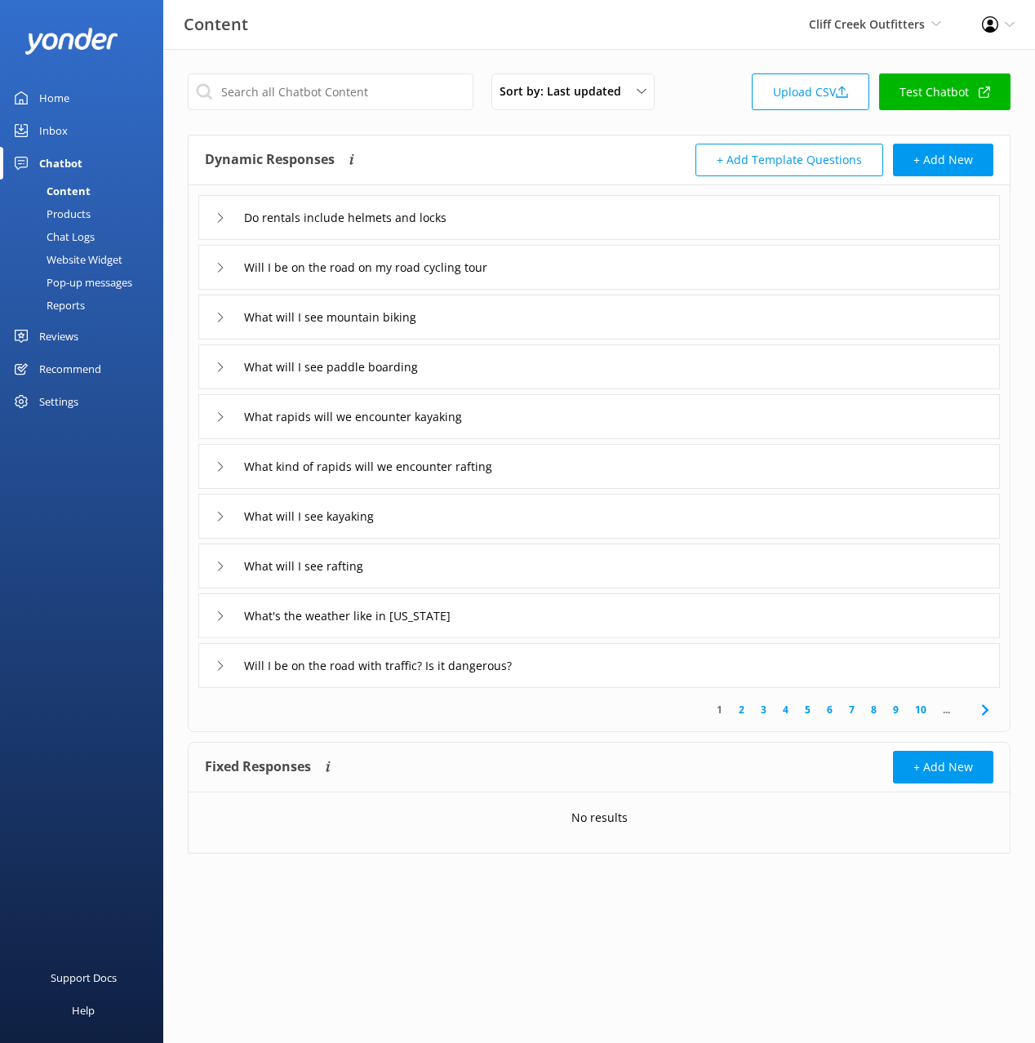
click at [463, 130] on div "Sort by: Last updated Title (A-Z) Last updated Upload CSV Test Chatbot Dynamic …" at bounding box center [598, 475] width 871 height 853
click at [580, 218] on div "Do rentals include helmets and locks" at bounding box center [598, 217] width 801 height 45
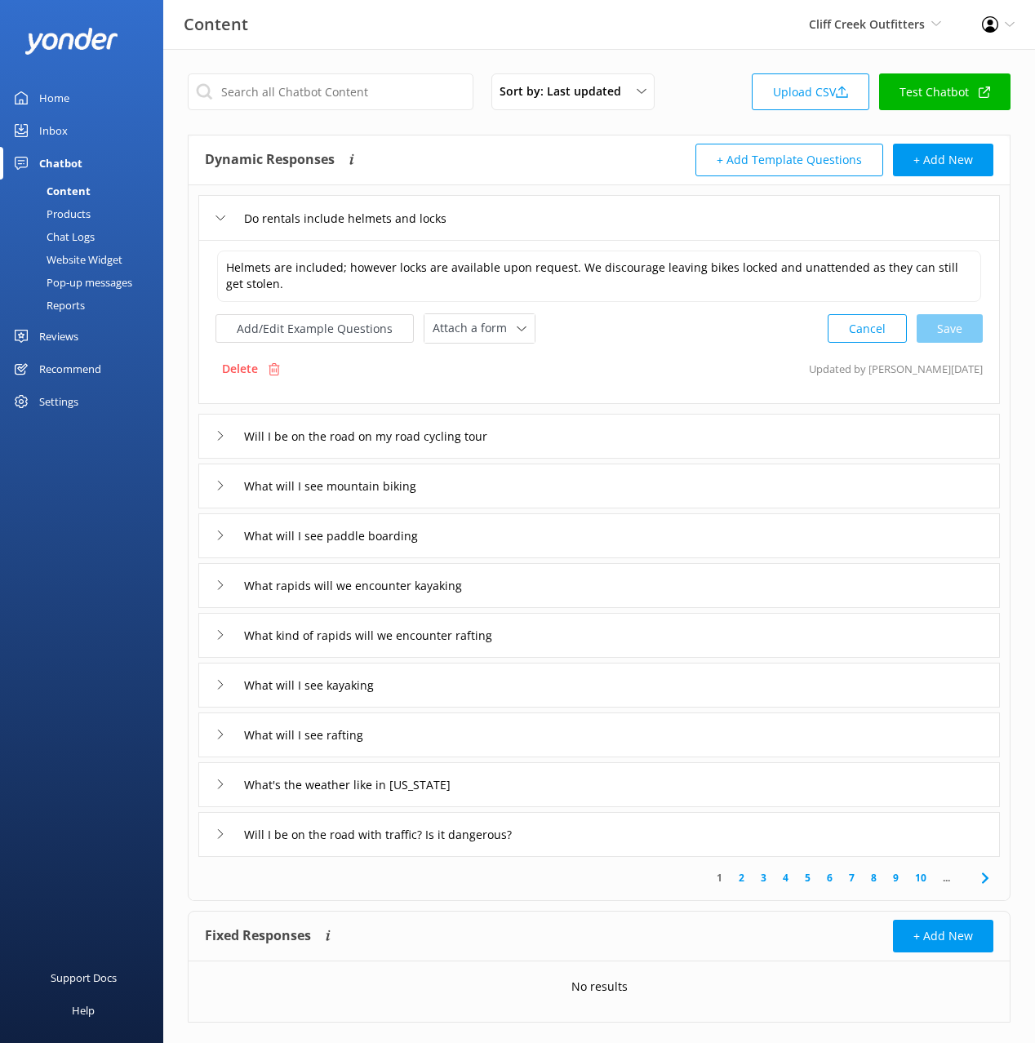
click at [580, 218] on div "Do rentals include helmets and locks" at bounding box center [598, 217] width 801 height 45
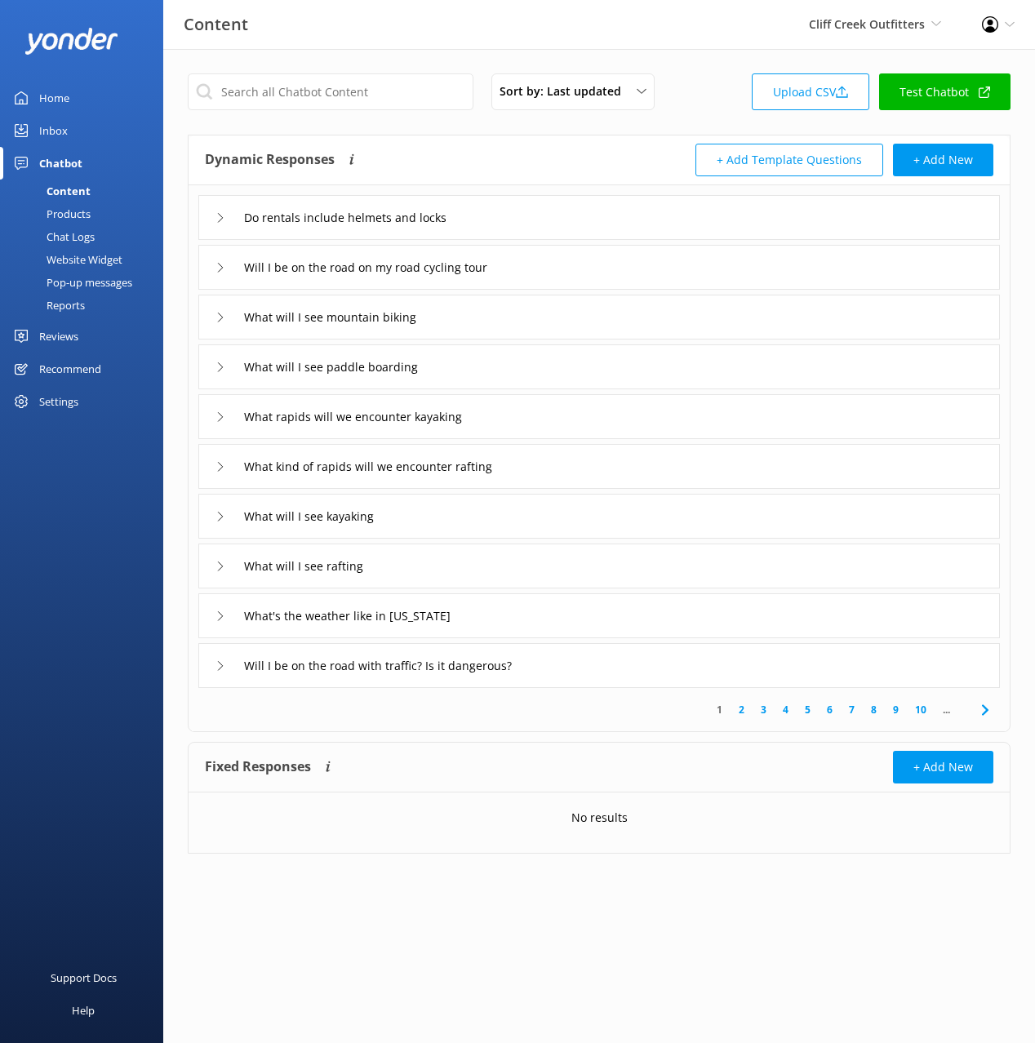
click at [576, 262] on div "Will I be on the road on my road cycling tour" at bounding box center [598, 267] width 801 height 45
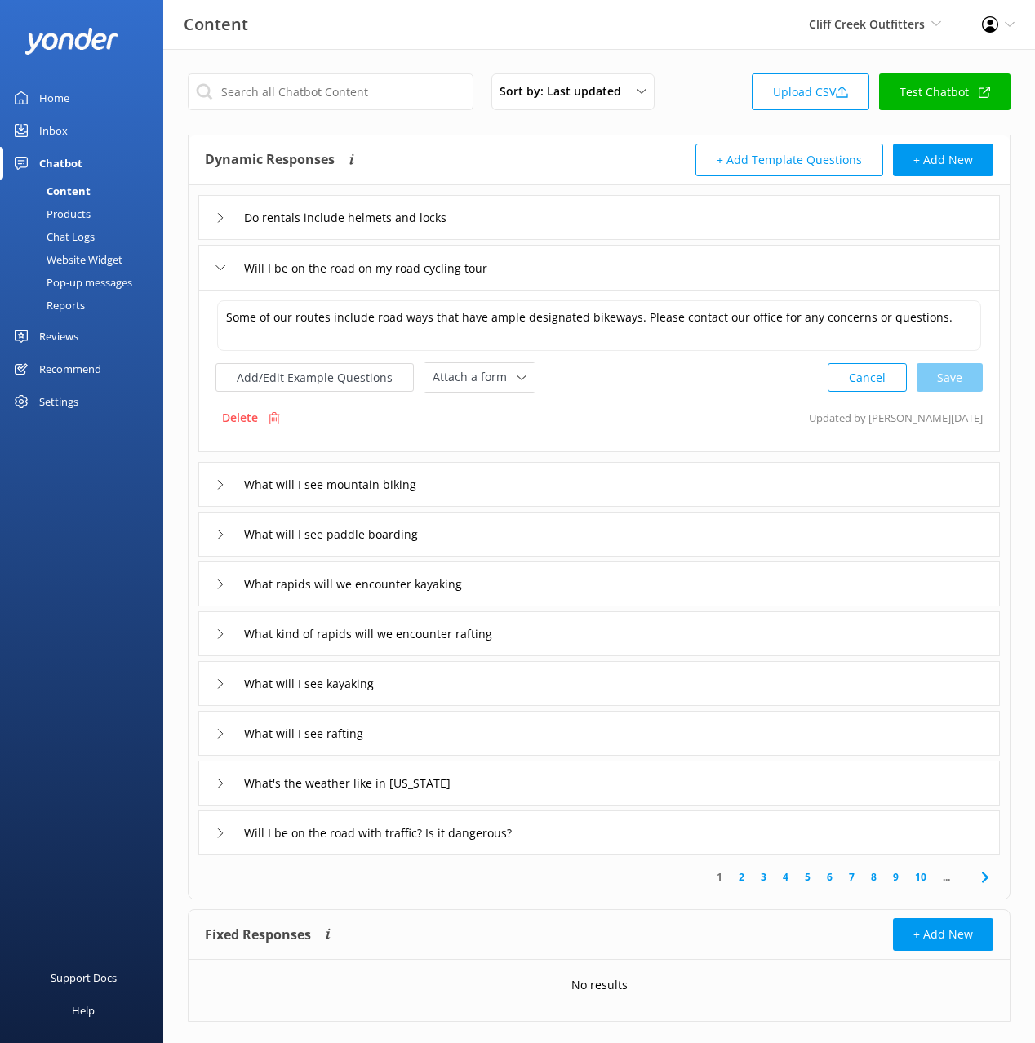
click at [576, 262] on div "Will I be on the road on my road cycling tour" at bounding box center [598, 267] width 801 height 45
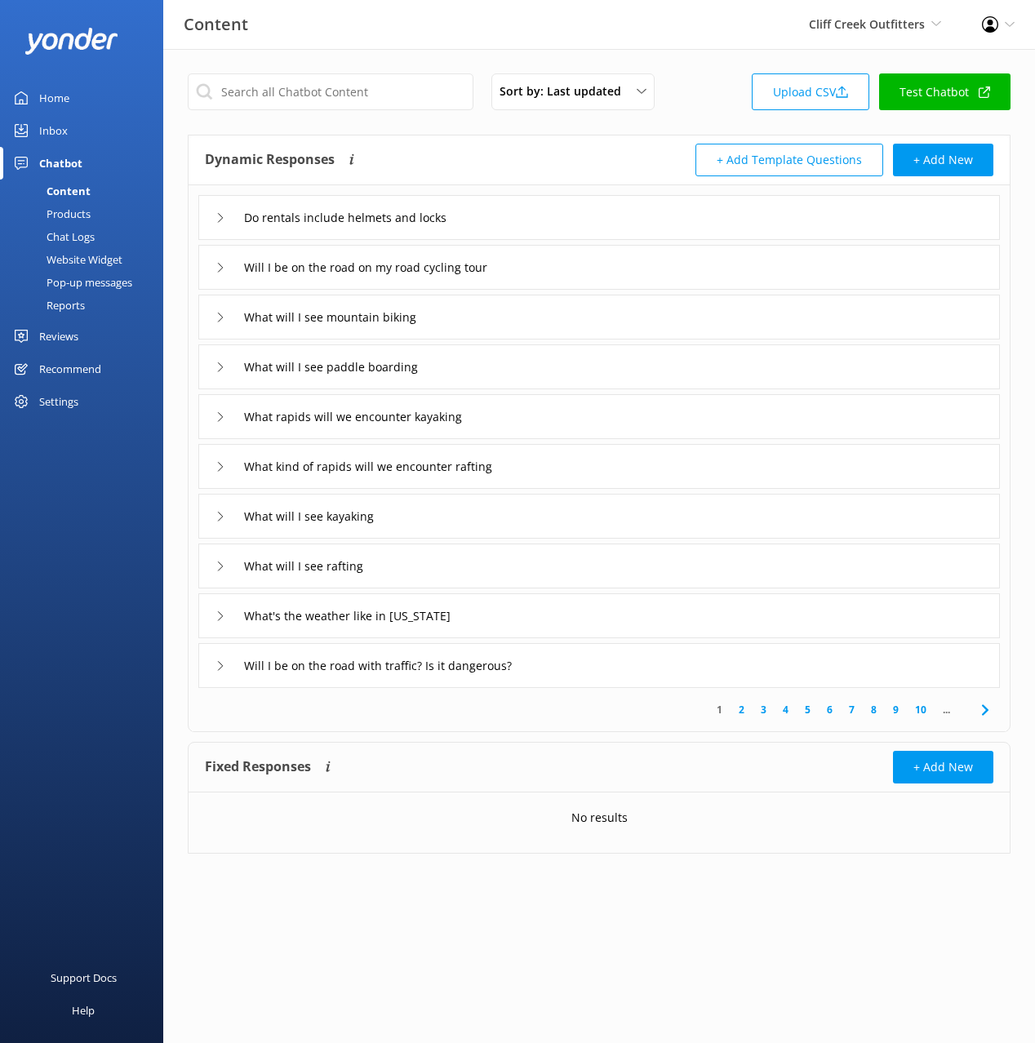
click at [71, 233] on div "Chat Logs" at bounding box center [52, 236] width 85 height 23
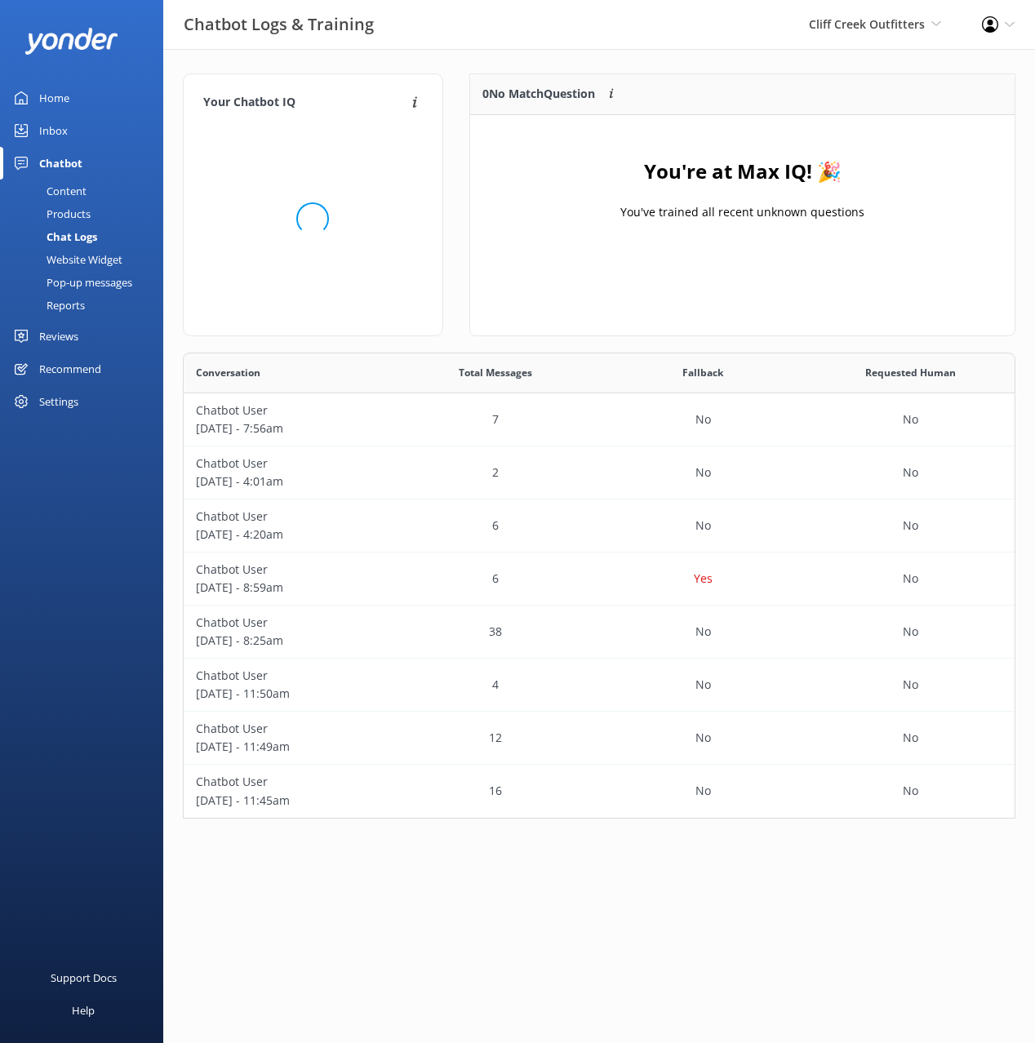
scroll to position [466, 832]
click at [57, 92] on div "Home" at bounding box center [54, 98] width 30 height 33
